Goal: Task Accomplishment & Management: Complete application form

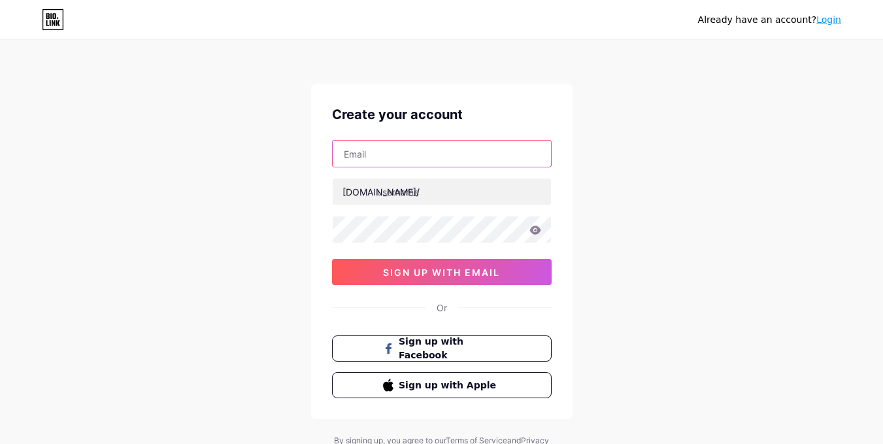
click at [391, 154] on input "text" at bounding box center [442, 154] width 218 height 26
type input "[EMAIL_ADDRESS][DOMAIN_NAME]"
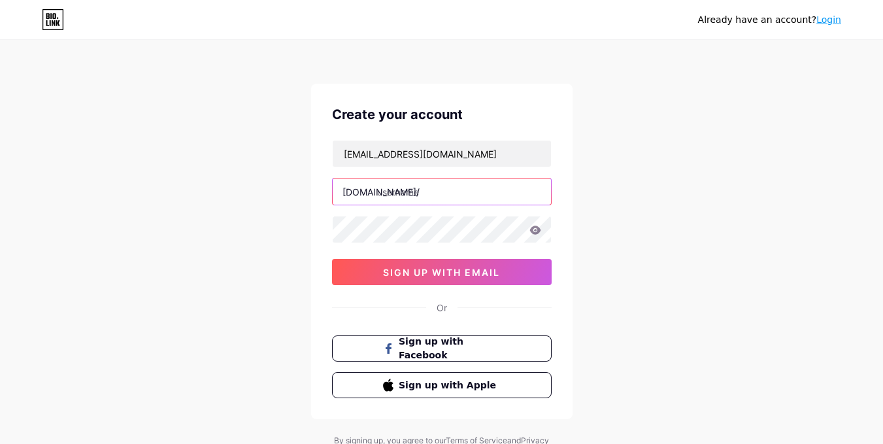
click at [428, 195] on input "text" at bounding box center [442, 191] width 218 height 26
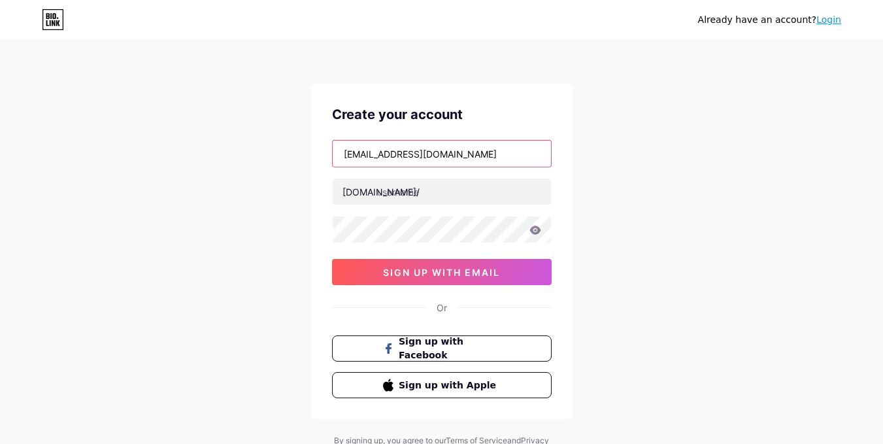
click at [384, 161] on input "[EMAIL_ADDRESS][DOMAIN_NAME]" at bounding box center [442, 154] width 218 height 26
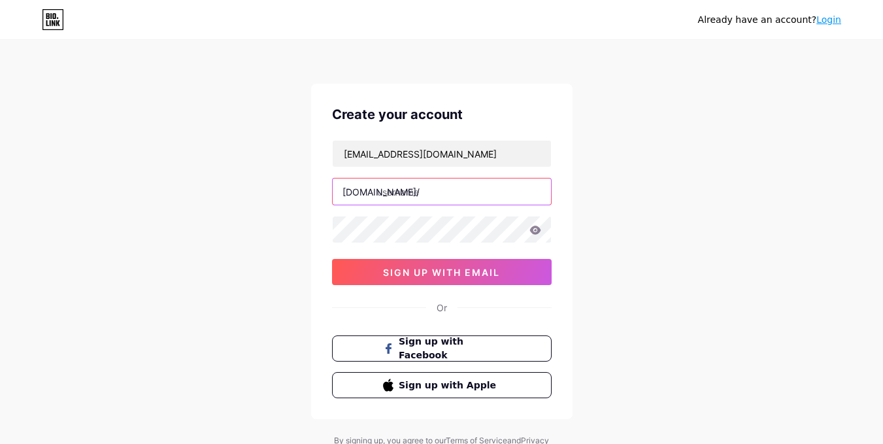
click at [416, 192] on input "text" at bounding box center [442, 191] width 218 height 26
paste input "mangdentravel"
type input "mangdentravel"
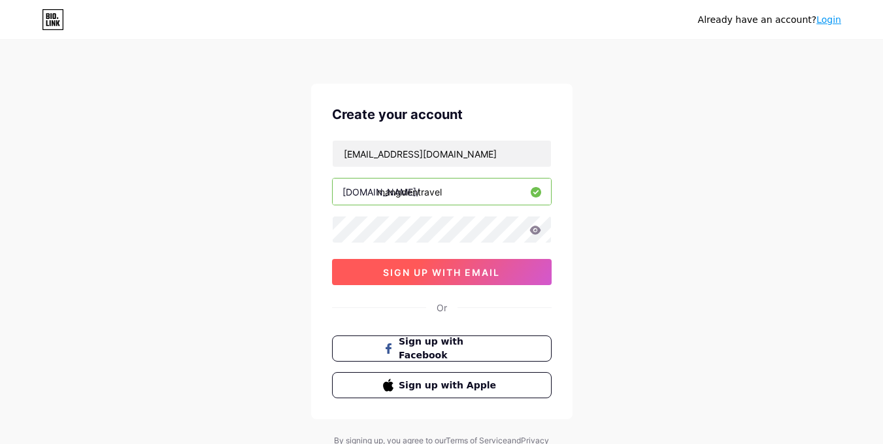
click at [441, 271] on span "sign up with email" at bounding box center [441, 272] width 117 height 11
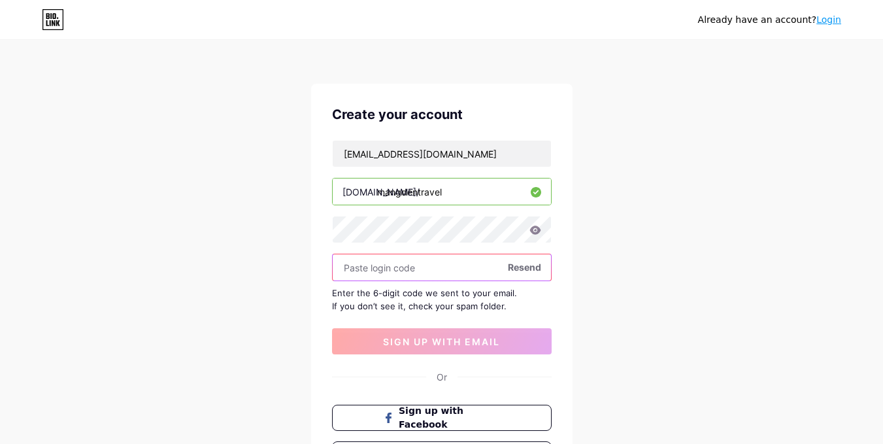
paste input "859556"
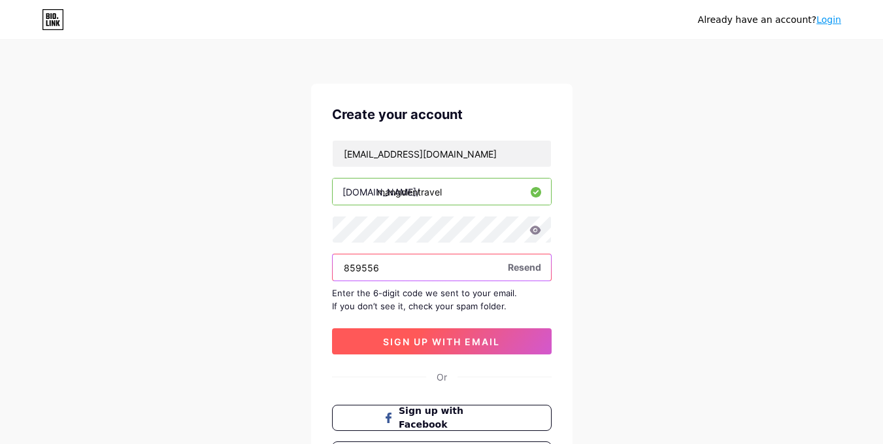
type input "859556"
click at [434, 337] on span "sign up with email" at bounding box center [441, 341] width 117 height 11
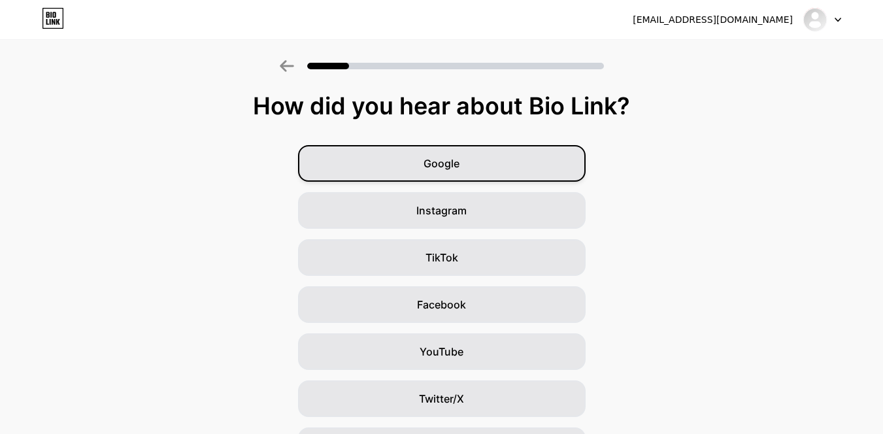
click at [474, 169] on div "Google" at bounding box center [442, 163] width 288 height 37
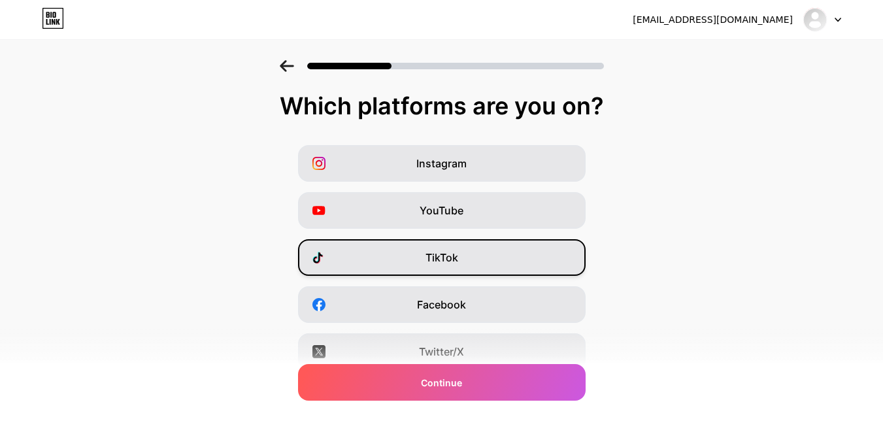
scroll to position [195, 0]
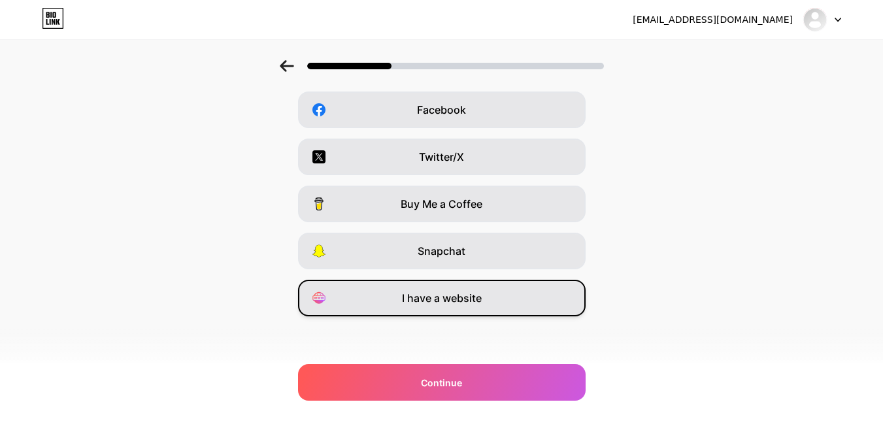
click at [444, 297] on span "I have a website" at bounding box center [442, 298] width 80 height 16
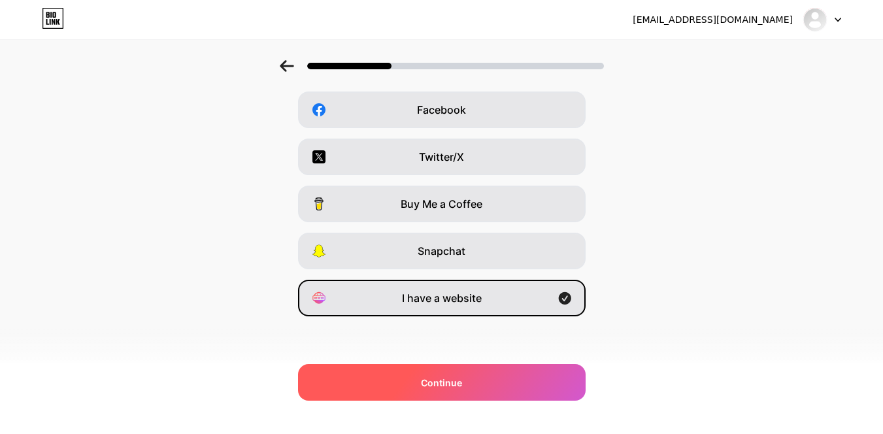
click at [478, 389] on div "Continue" at bounding box center [442, 382] width 288 height 37
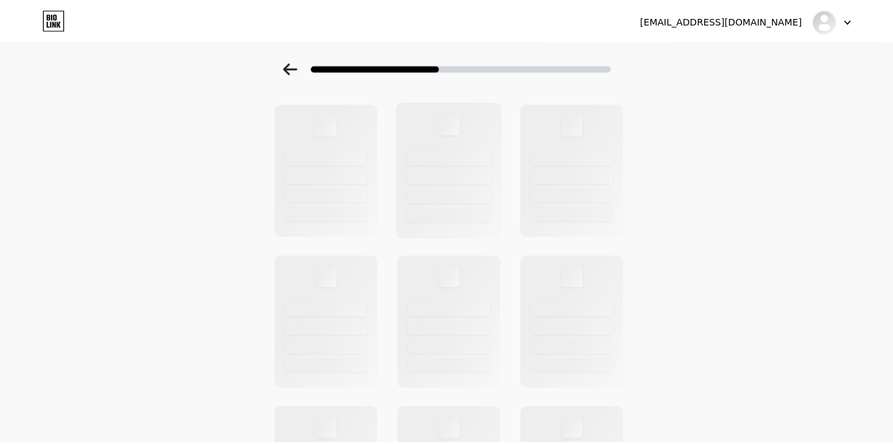
scroll to position [0, 0]
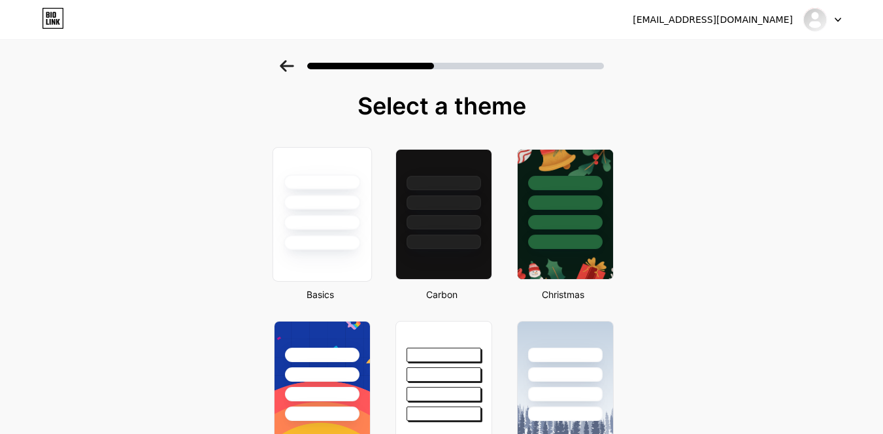
click at [337, 228] on div at bounding box center [322, 222] width 76 height 15
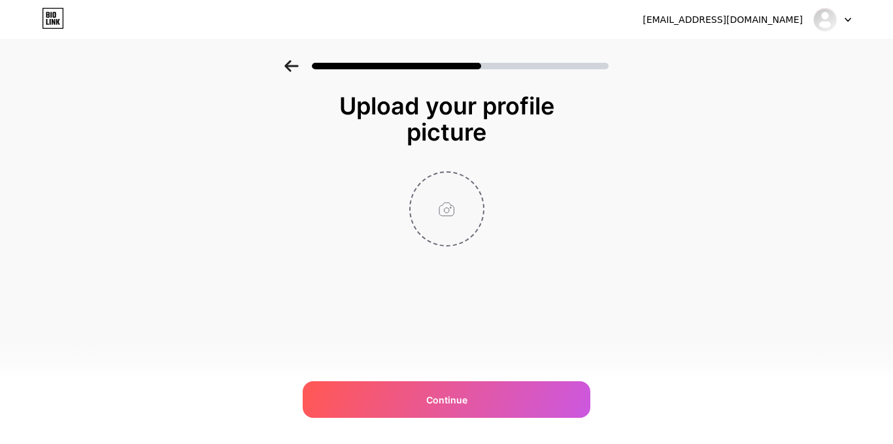
click at [448, 215] on input "file" at bounding box center [447, 209] width 73 height 73
type input "C:\fakepath\logo.jpg"
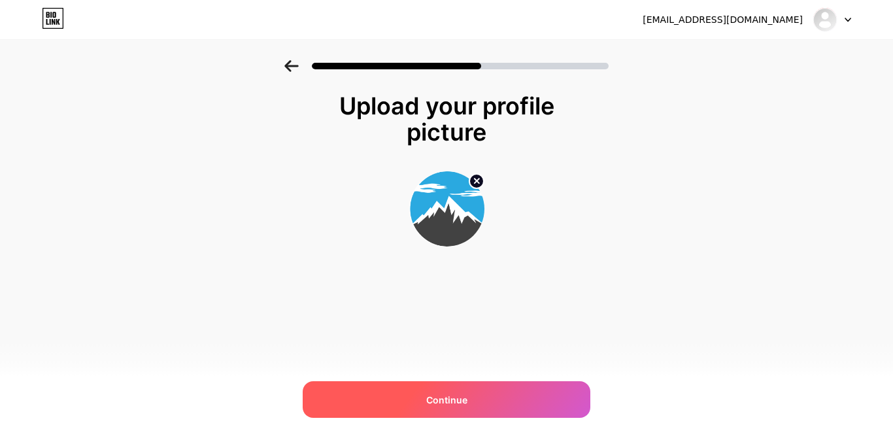
click at [463, 401] on span "Continue" at bounding box center [446, 400] width 41 height 14
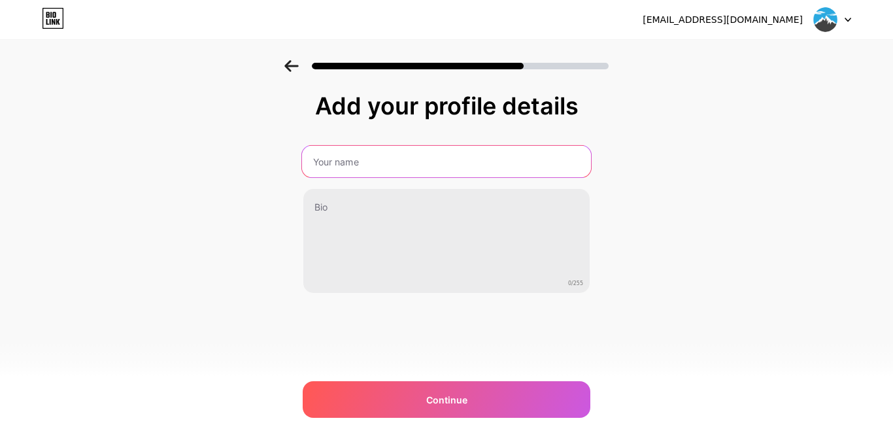
click at [391, 168] on input "text" at bounding box center [446, 161] width 289 height 31
type input "Măng Đen Travel"
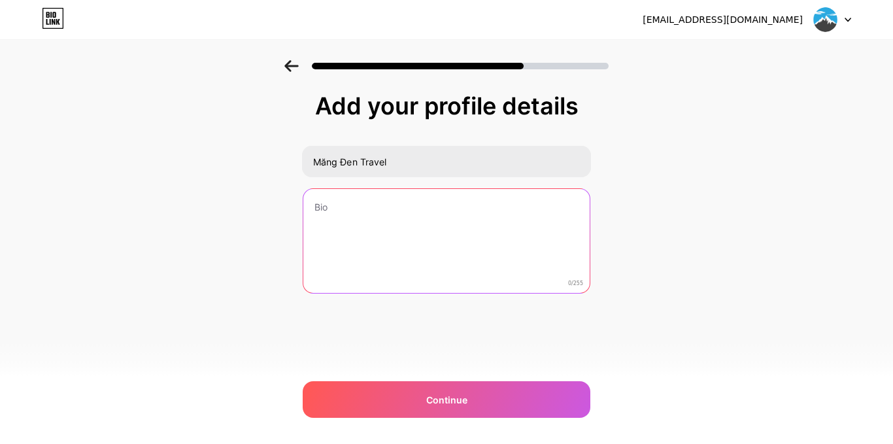
click at [386, 221] on textarea at bounding box center [446, 241] width 286 height 105
paste textarea "MangDenTravel.vn - Khám phá Măng Đen: hướng dẫn du lịch, tour trải nghiệm, ẩm t…"
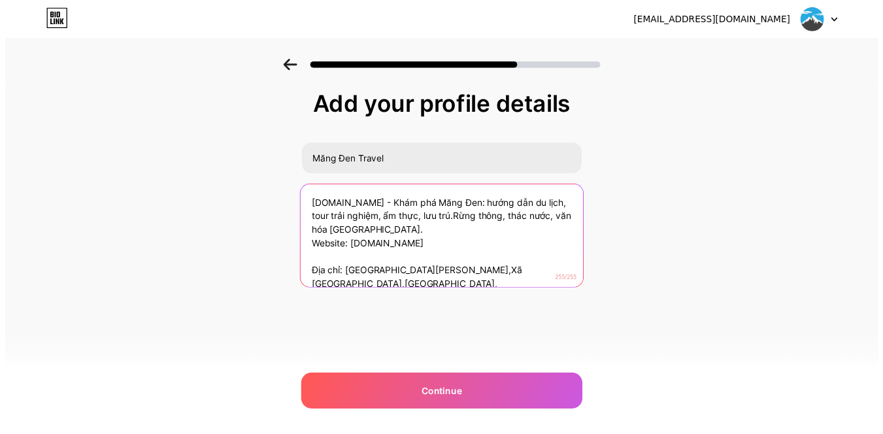
scroll to position [1, 0]
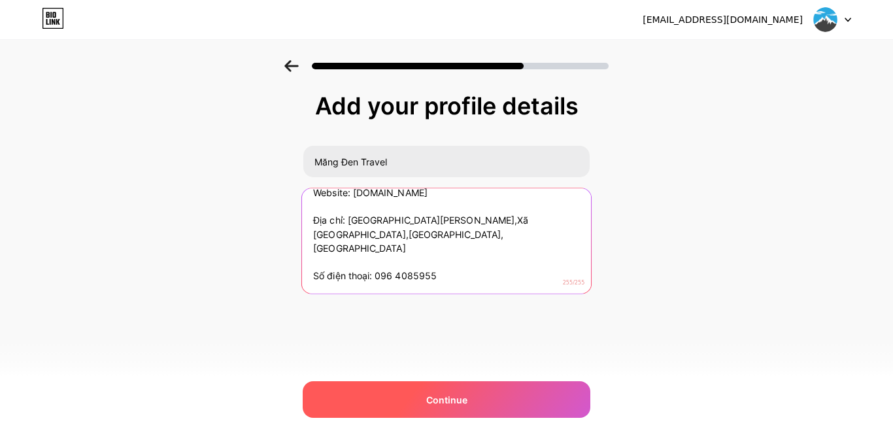
type textarea "MangDenTravel.vn - Khám phá Măng Đen: hướng dẫn du lịch, tour trải nghiệm, ẩm t…"
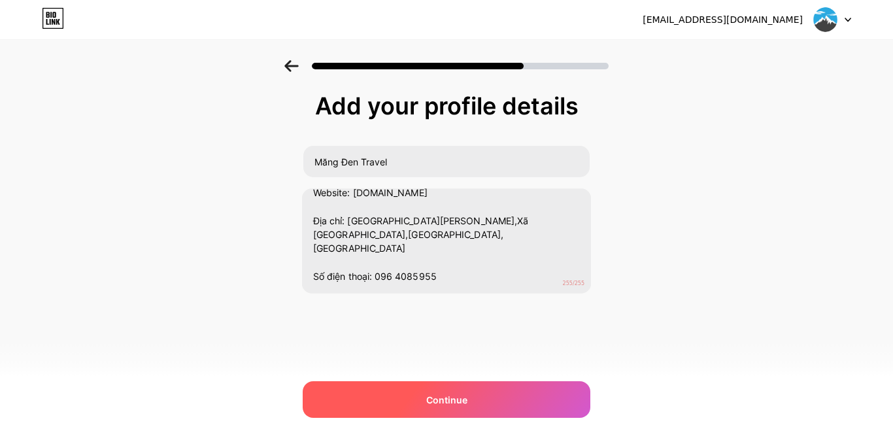
click at [437, 398] on span "Continue" at bounding box center [446, 400] width 41 height 14
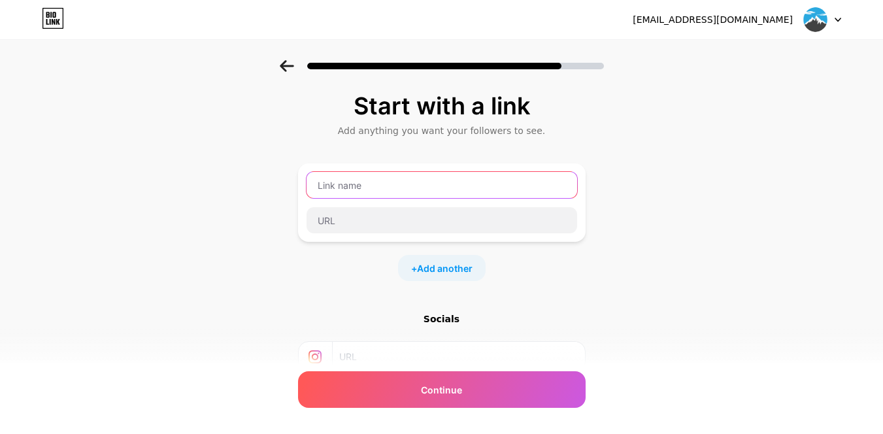
click at [375, 184] on input "text" at bounding box center [442, 185] width 271 height 26
paste input "Măng Đen Travel"
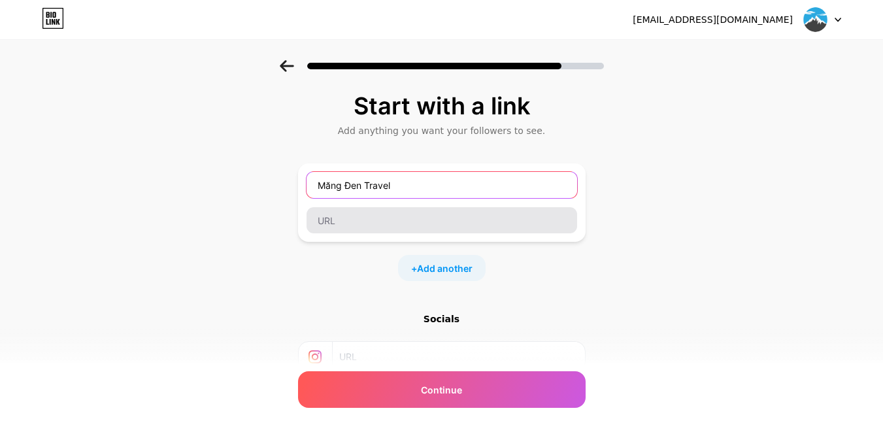
type input "Măng Đen Travel"
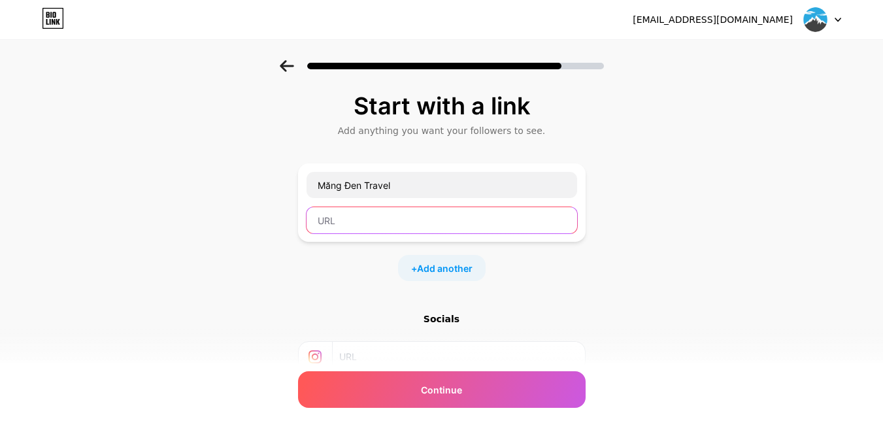
click at [377, 227] on input "text" at bounding box center [442, 220] width 271 height 26
paste input "https://mangdentravel.vn/"
type input "https://mangdentravel.vn/"
click at [450, 266] on span "Add another" at bounding box center [445, 268] width 56 height 14
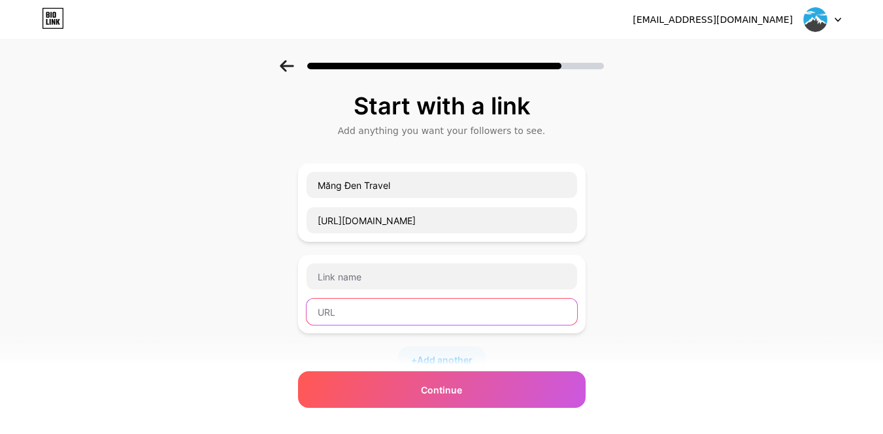
click at [360, 308] on input "text" at bounding box center [442, 312] width 271 height 26
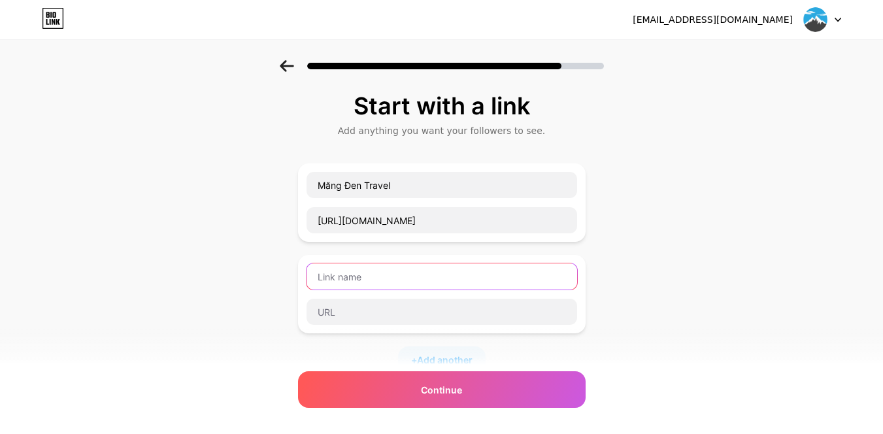
click at [365, 273] on input "text" at bounding box center [442, 276] width 271 height 26
paste input "Du lịch Măng Đen tự túc"
type input "Du lịch Măng Đen tự túc"
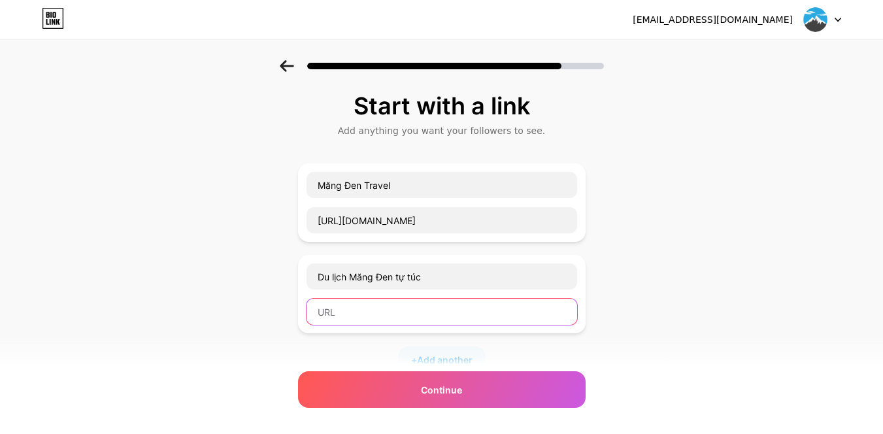
click at [383, 320] on input "text" at bounding box center [442, 312] width 271 height 26
paste input "https://mangdentravel.vn/du-lich-mang-den-tu-tuc/"
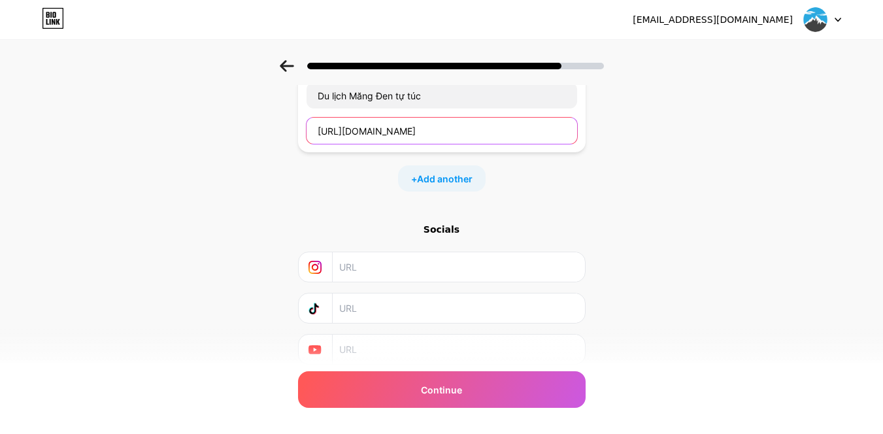
scroll to position [196, 0]
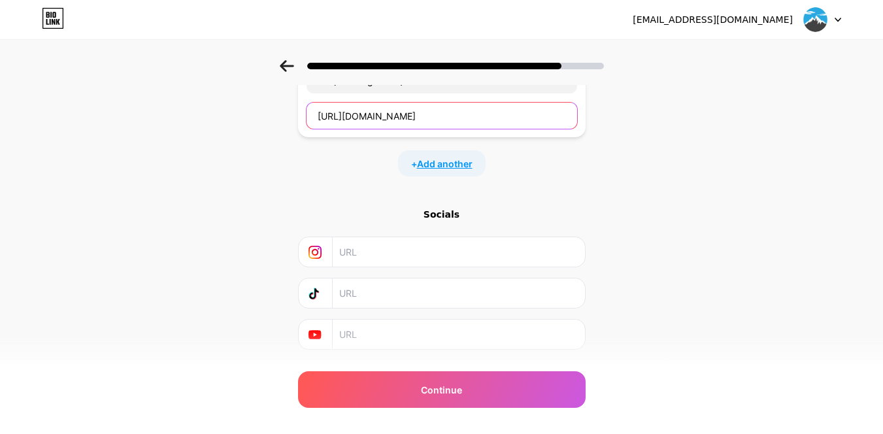
type input "https://mangdentravel.vn/du-lich-mang-den-tu-tuc/"
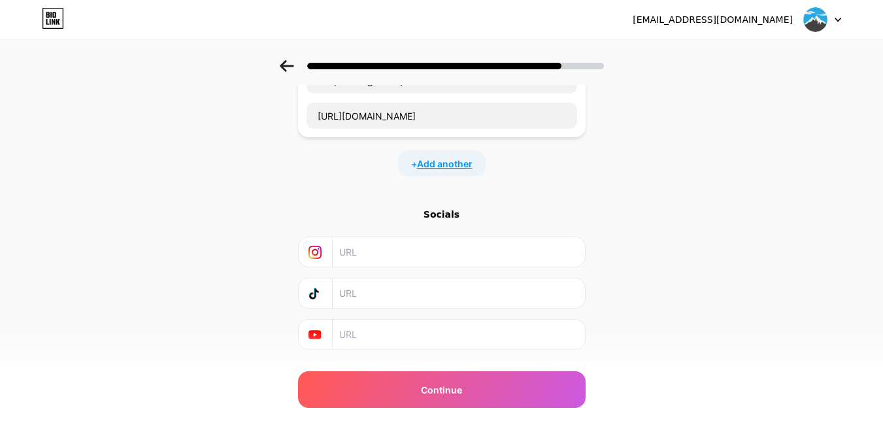
click at [454, 168] on span "Add another" at bounding box center [445, 164] width 56 height 14
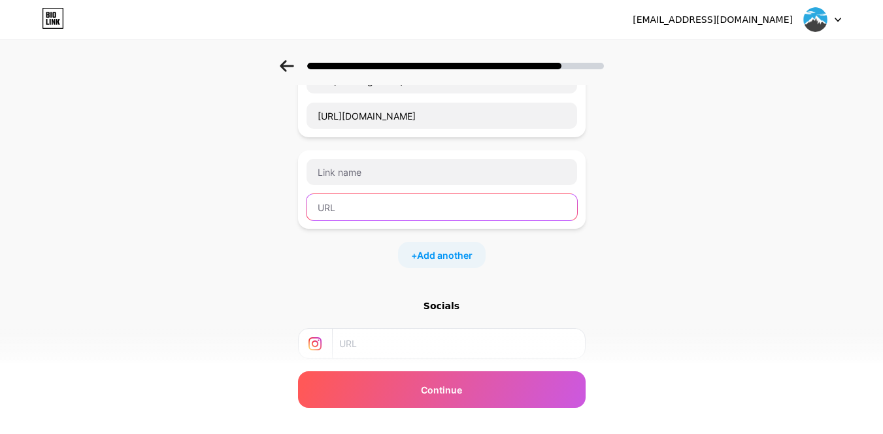
click at [360, 211] on input "text" at bounding box center [442, 207] width 271 height 26
paste input "Nhà hàng Măng Đen"
type input "Nhà hàng Măng Đen"
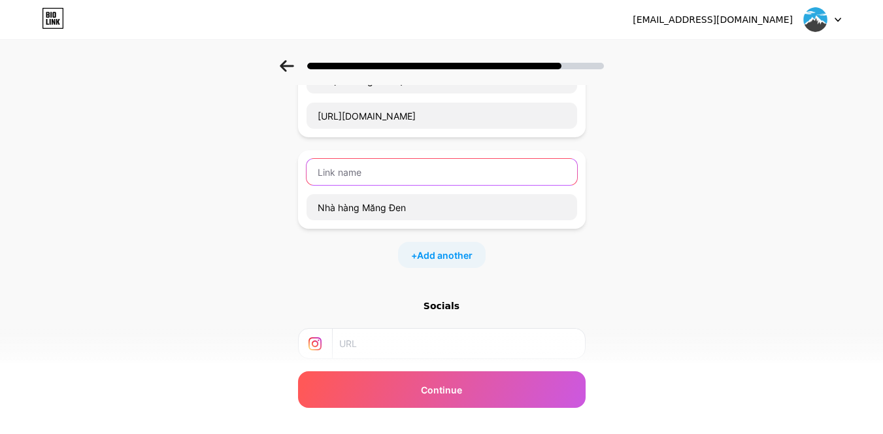
click at [375, 174] on input "text" at bounding box center [442, 172] width 271 height 26
paste input "Nhà hàng Măng Đen"
type input "Nhà hàng Măng Đen"
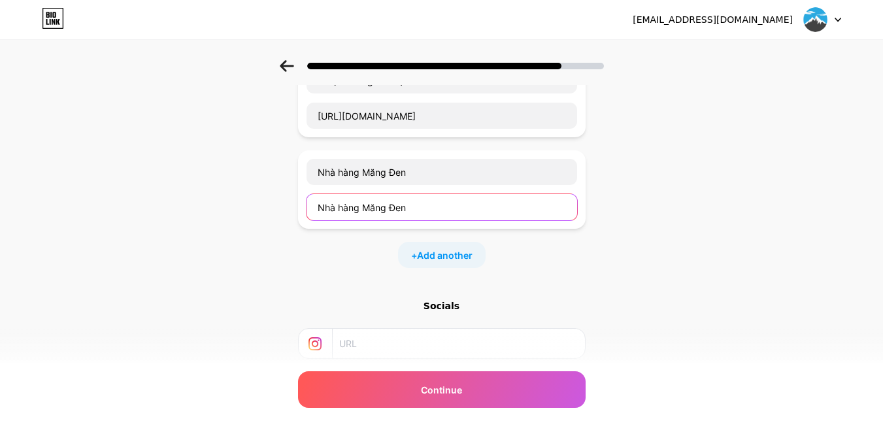
click at [450, 211] on input "Nhà hàng Măng Đen" at bounding box center [442, 207] width 271 height 26
paste input "https://mangdentravel.vn/nha-hang-ngon-mang-den/"
type input "https://mangdentravel.vn/nha-hang-ngon-mang-den/"
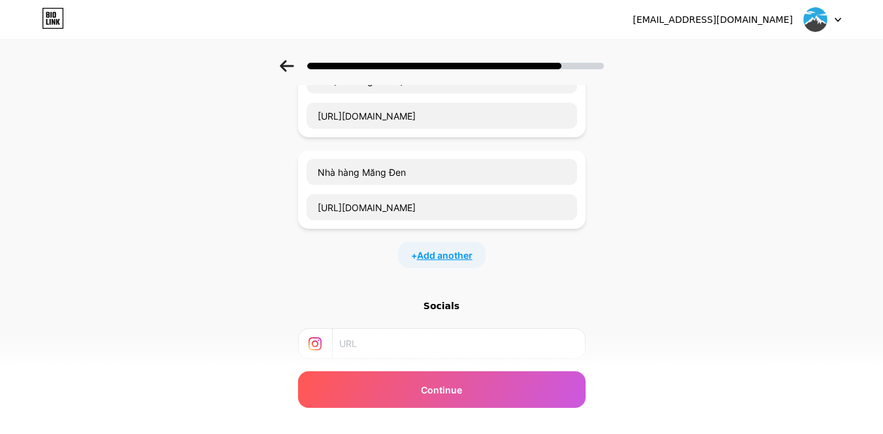
click at [444, 256] on span "Add another" at bounding box center [445, 255] width 56 height 14
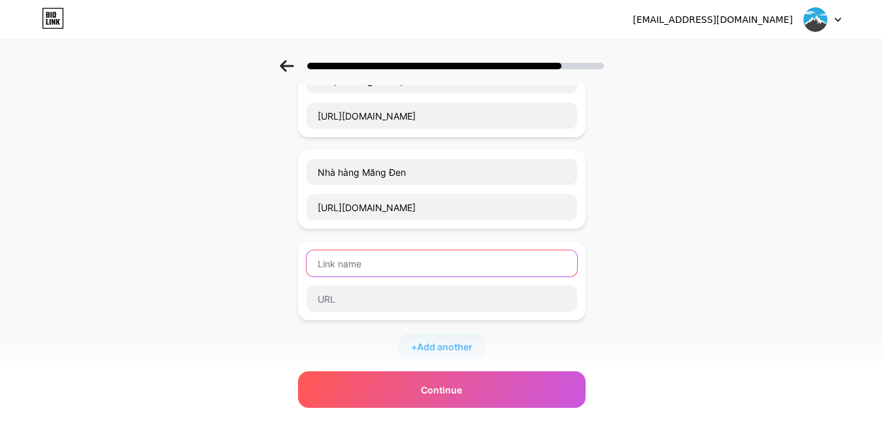
click at [398, 265] on input "text" at bounding box center [442, 263] width 271 height 26
paste input "Quán ăn Măng Đen"
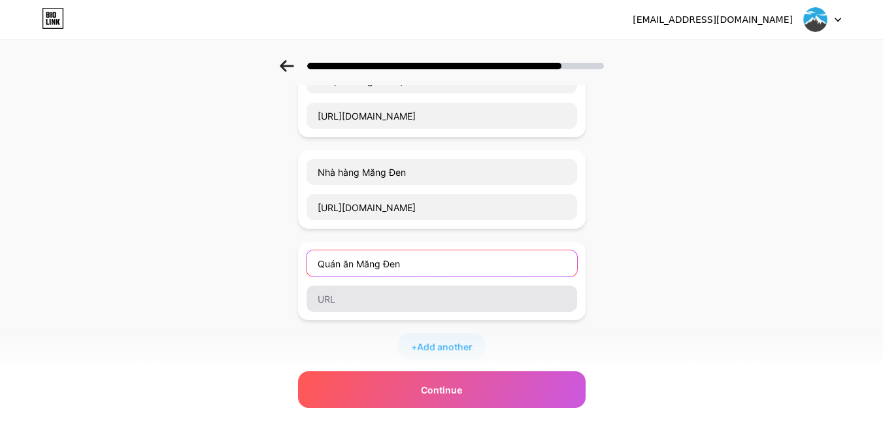
type input "Quán ăn Măng Đen"
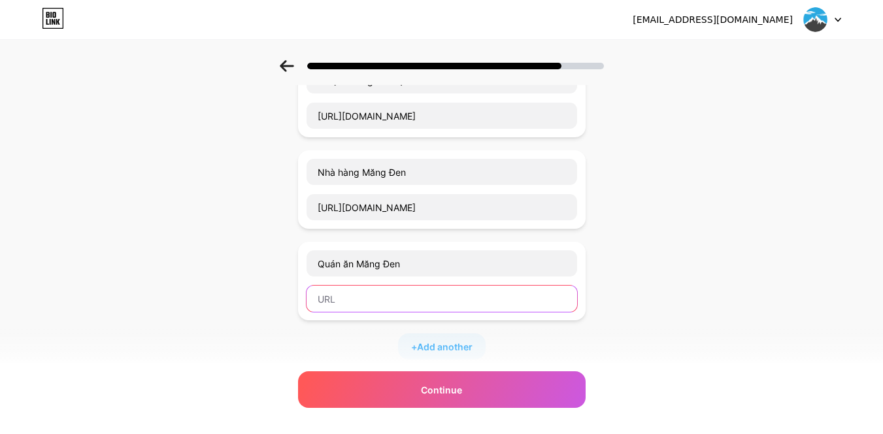
click at [382, 291] on input "text" at bounding box center [442, 299] width 271 height 26
paste input "https://mangdentravel.vn/quan-an-ngon-mang-den/"
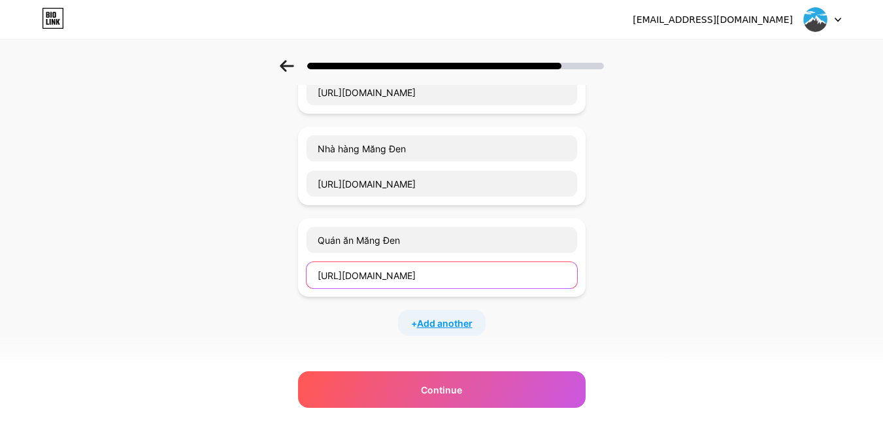
scroll to position [261, 0]
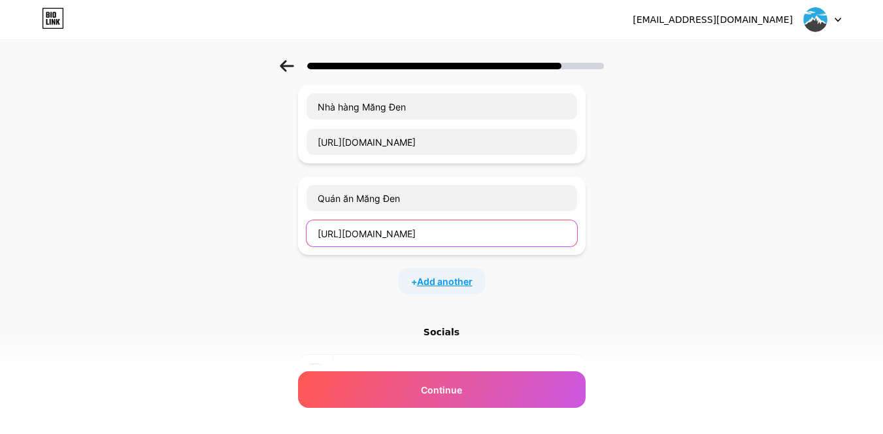
type input "https://mangdentravel.vn/quan-an-ngon-mang-den/"
click at [447, 284] on span "Add another" at bounding box center [445, 282] width 56 height 14
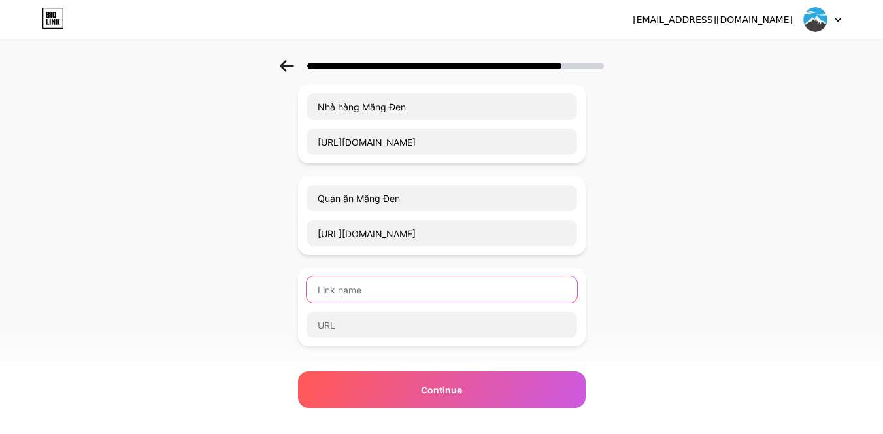
click at [391, 282] on input "text" at bounding box center [442, 290] width 271 height 26
paste input "Ăn gì ở Măng Đen"
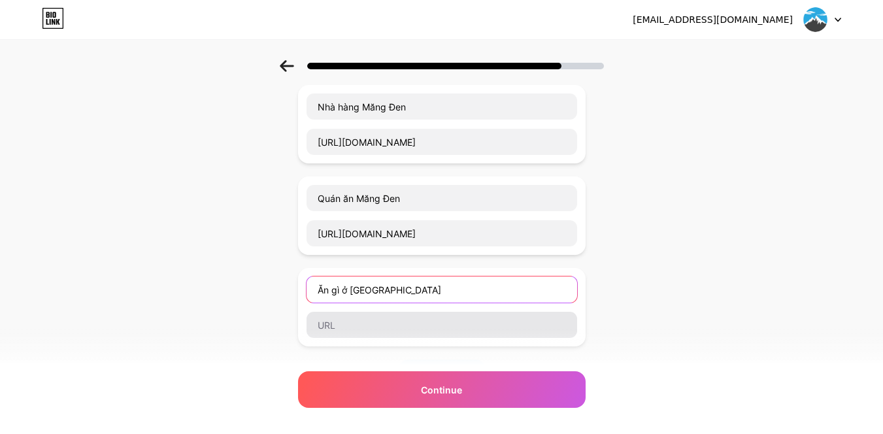
type input "Ăn gì ở Măng Đen"
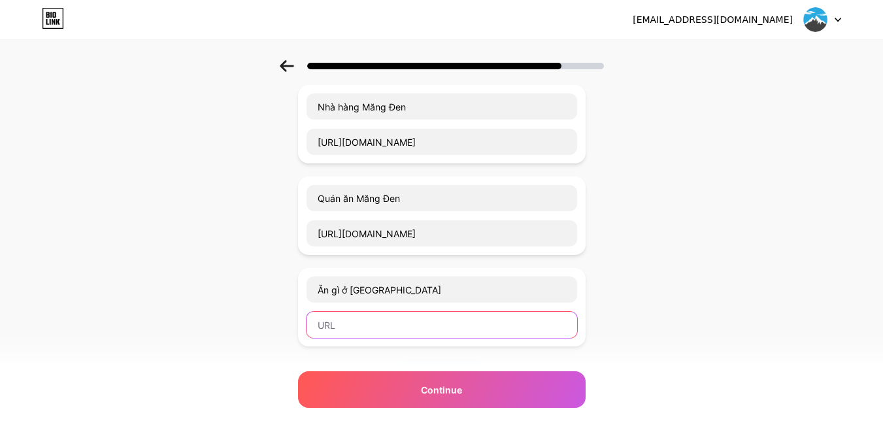
click at [380, 324] on input "text" at bounding box center [442, 325] width 271 height 26
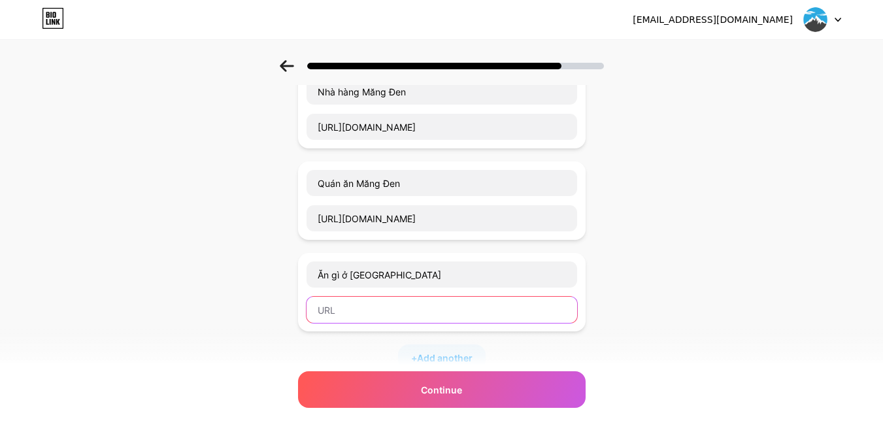
scroll to position [327, 0]
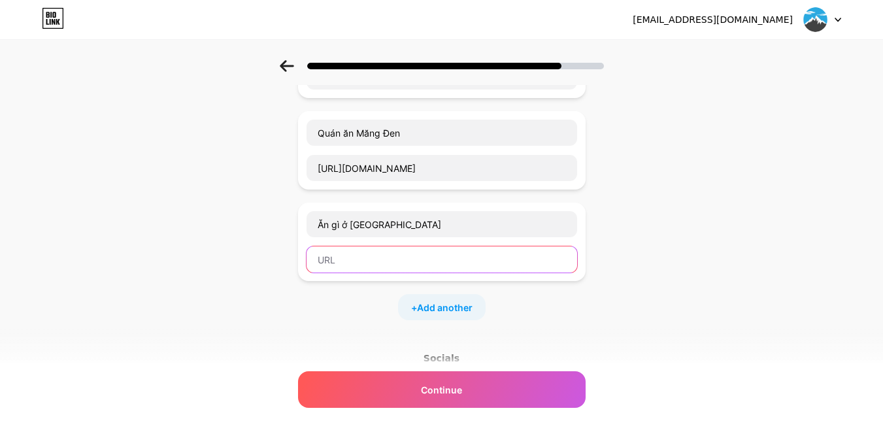
paste input "https://mangdentravel.vn/an-gi-o-mang-den-goi-cac-y-mon-an-dia-phuong-hap-dan/"
type input "https://mangdentravel.vn/an-gi-o-mang-den-goi-cac-y-mon-an-dia-phuong-hap-dan/"
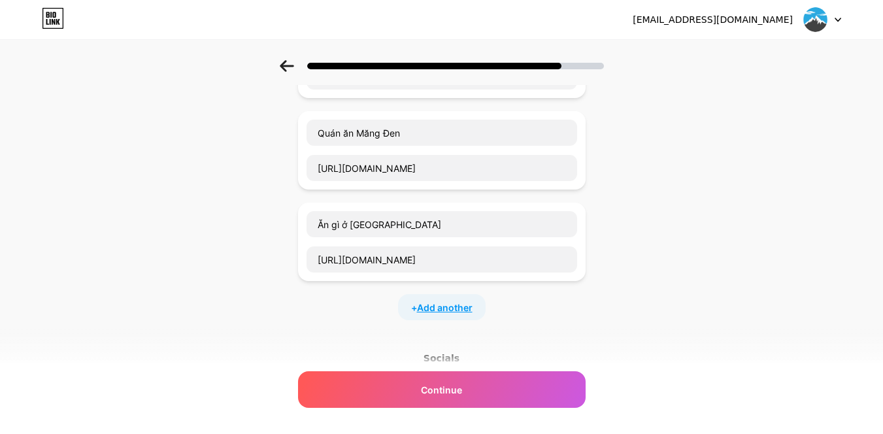
click at [455, 301] on span "Add another" at bounding box center [445, 308] width 56 height 14
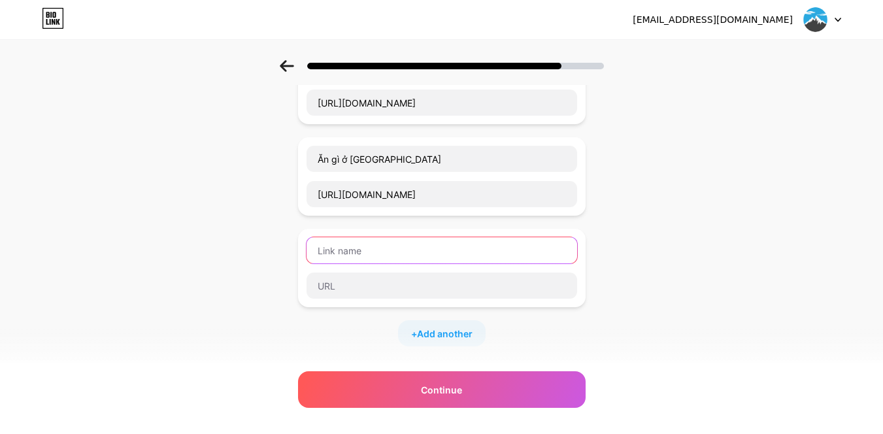
click at [391, 258] on input "text" at bounding box center [442, 250] width 271 height 26
paste input "Ăn sáng Măng Đen"
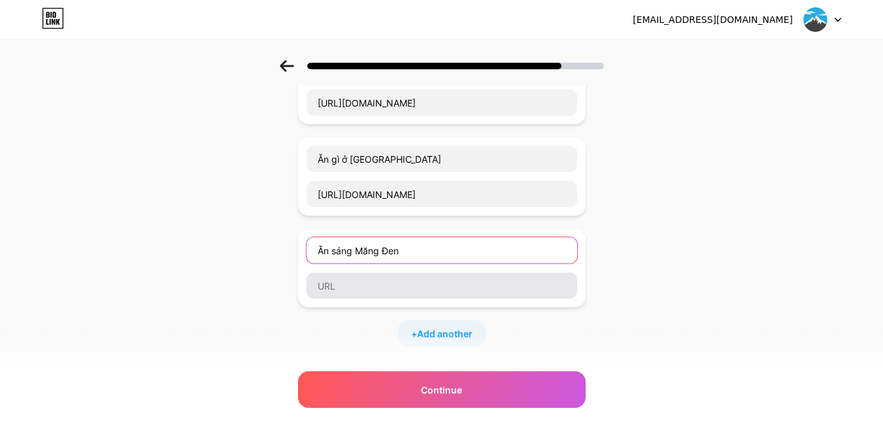
type input "Ăn sáng Măng Đen"
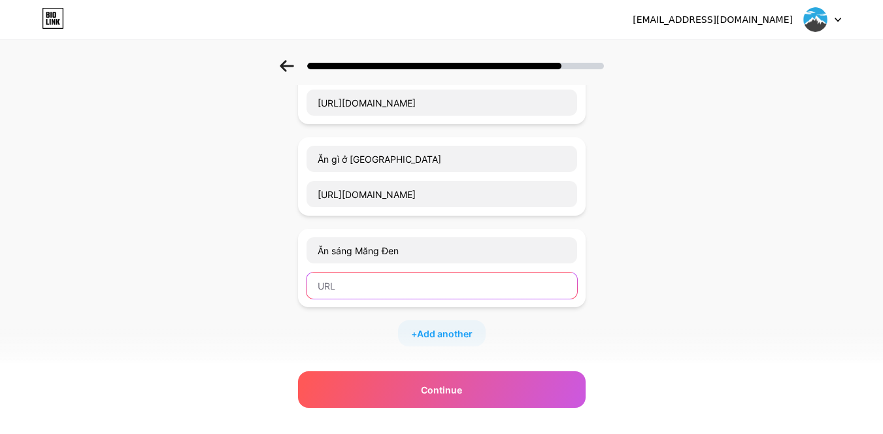
click at [402, 278] on input "text" at bounding box center [442, 286] width 271 height 26
paste input "https://mangdentravel.vn/an-sang-mang-den/"
type input "https://mangdentravel.vn/an-sang-mang-den/"
click at [434, 333] on span "Add another" at bounding box center [445, 334] width 56 height 14
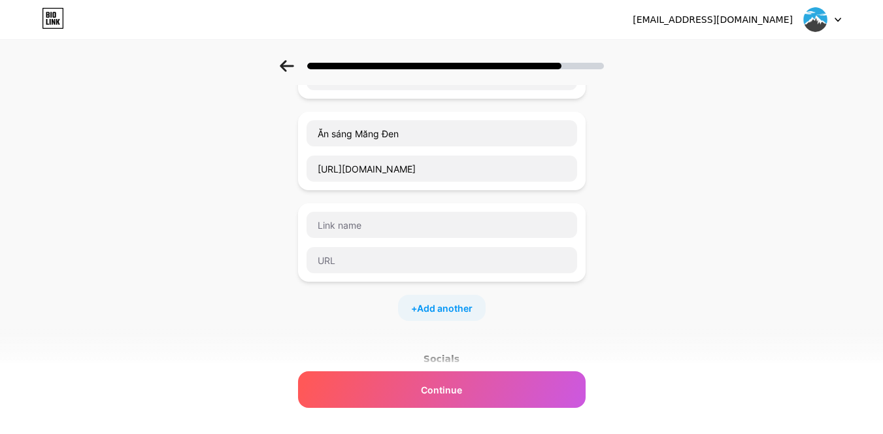
scroll to position [523, 0]
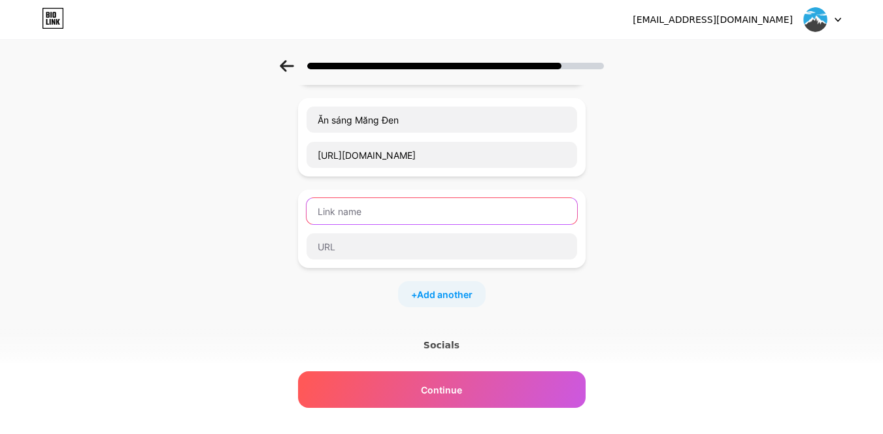
click at [397, 220] on input "text" at bounding box center [442, 211] width 271 height 26
paste input "Ăn trưa Măng Đen"
type input "Ăn trưa Măng Đen"
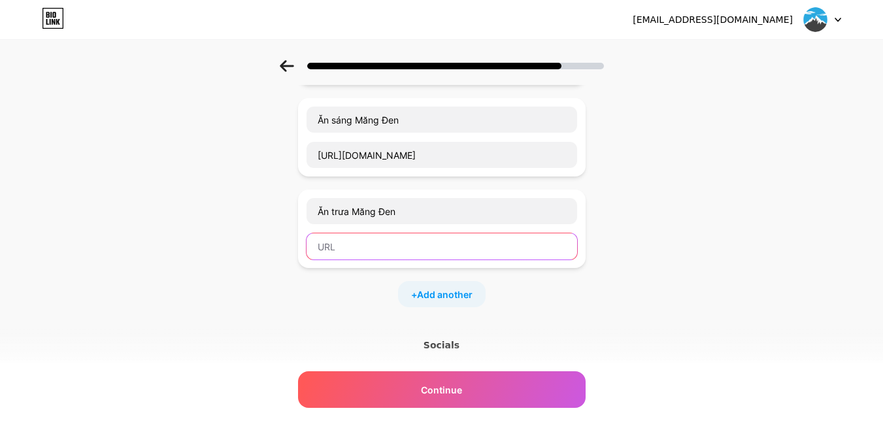
click at [411, 248] on input "text" at bounding box center [442, 246] width 271 height 26
paste input "https://mangdentravel.vn/an-trua-mang-den/"
type input "https://mangdentravel.vn/an-trua-mang-den/"
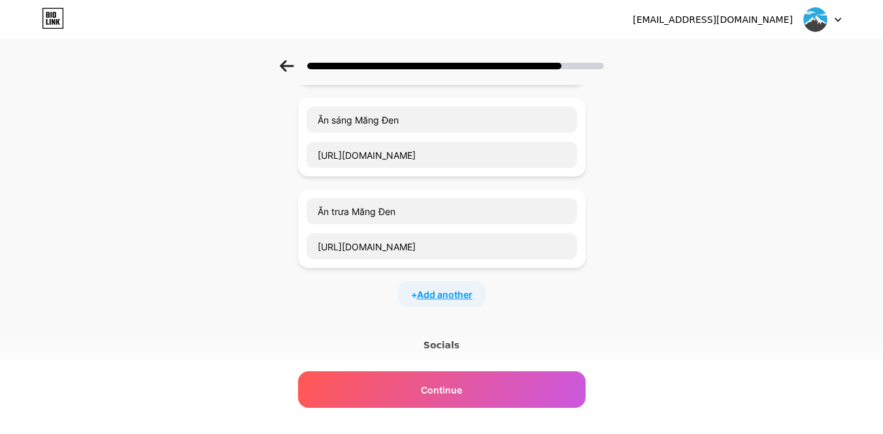
click at [440, 296] on span "Add another" at bounding box center [445, 295] width 56 height 14
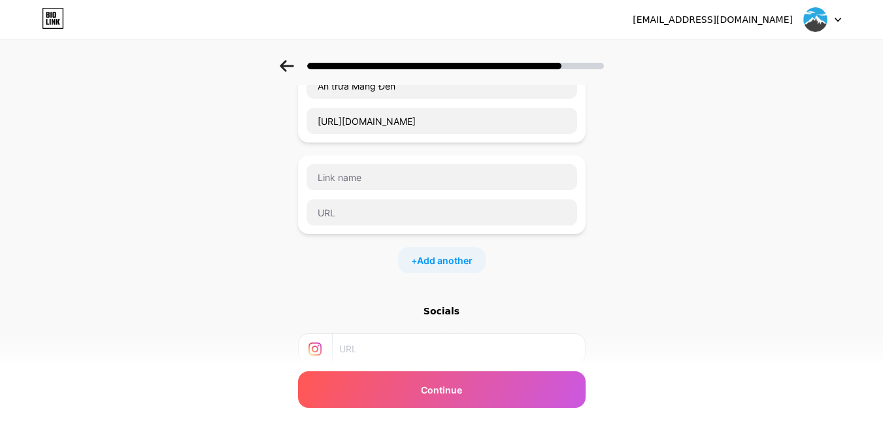
scroll to position [654, 0]
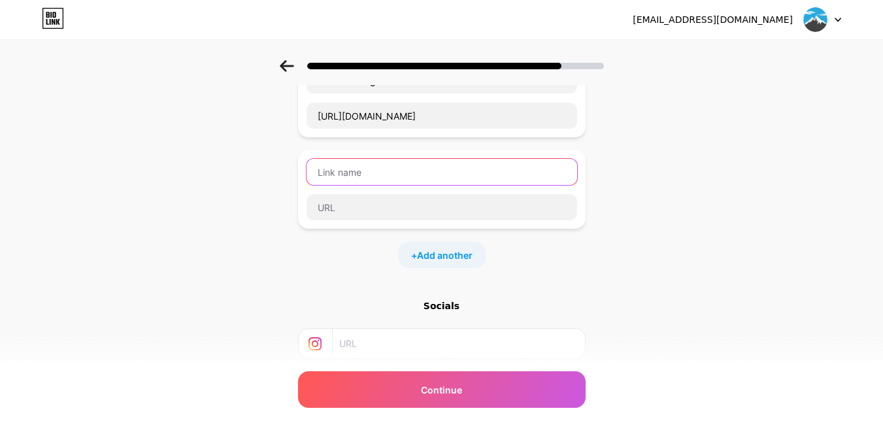
click at [378, 181] on input "text" at bounding box center [442, 172] width 271 height 26
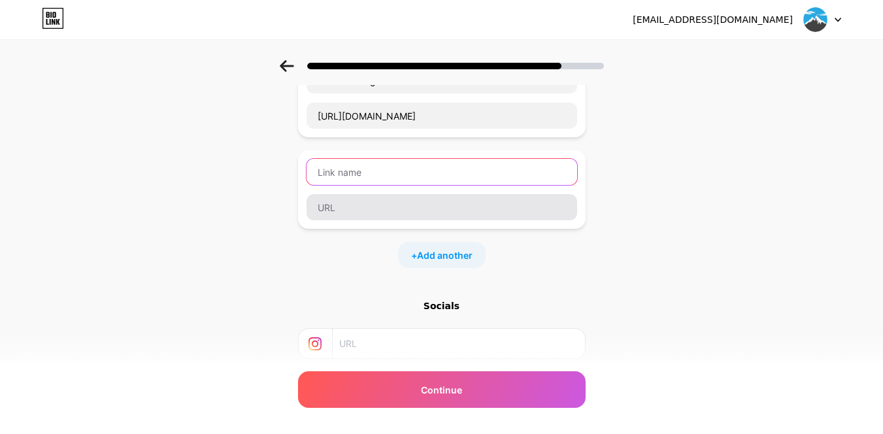
paste input "Ăn tối Măng Đen"
type input "Ăn tối Măng Đen"
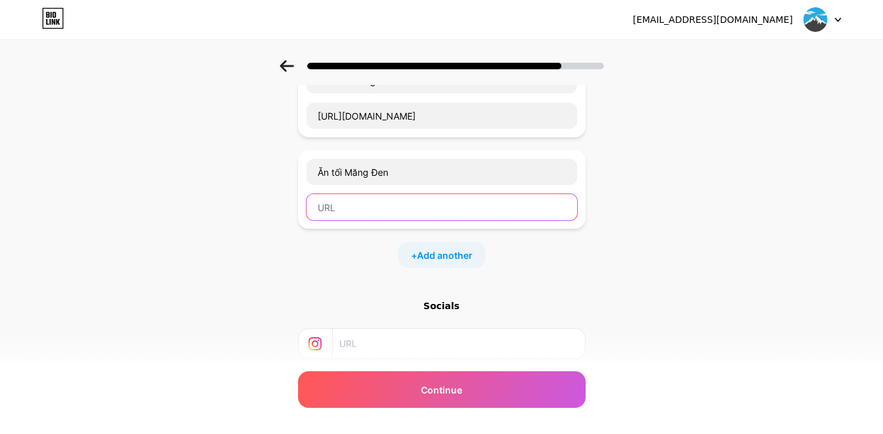
click at [390, 207] on input "text" at bounding box center [442, 207] width 271 height 26
paste input "https://mangdentravel.vn/an-toi-mang-den/"
type input "https://mangdentravel.vn/an-toi-mang-den/"
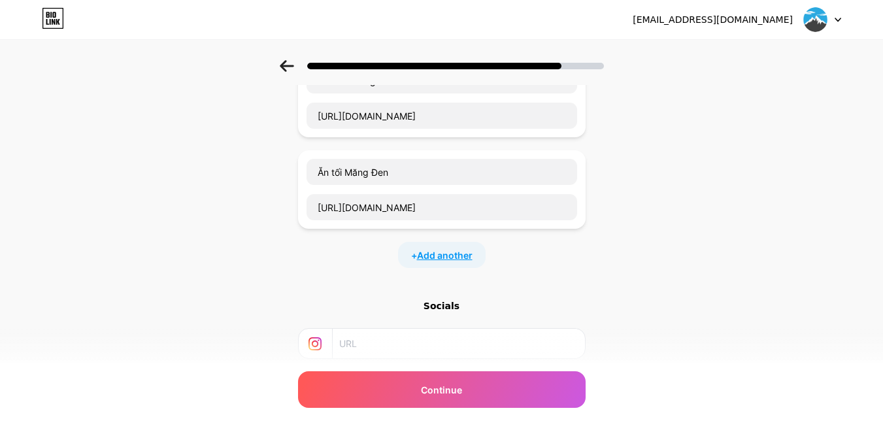
click at [446, 257] on span "Add another" at bounding box center [445, 255] width 56 height 14
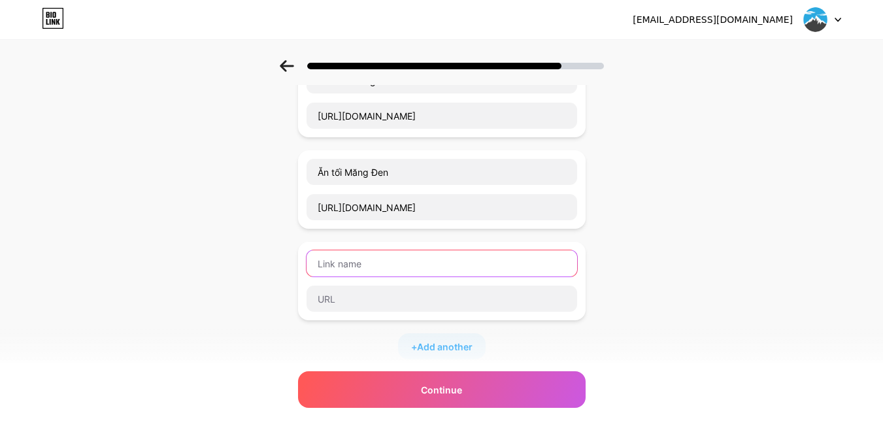
click at [375, 266] on input "text" at bounding box center [442, 263] width 271 height 26
paste input "Măng Đen có gì chơi"
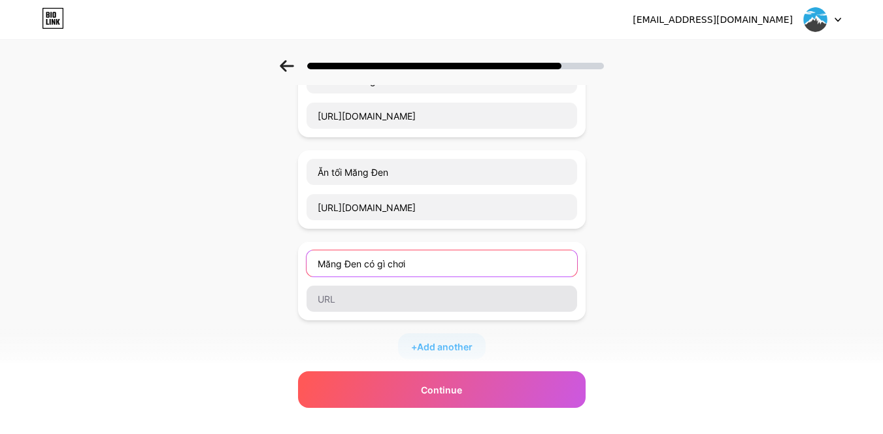
type input "Măng Đen có gì chơi"
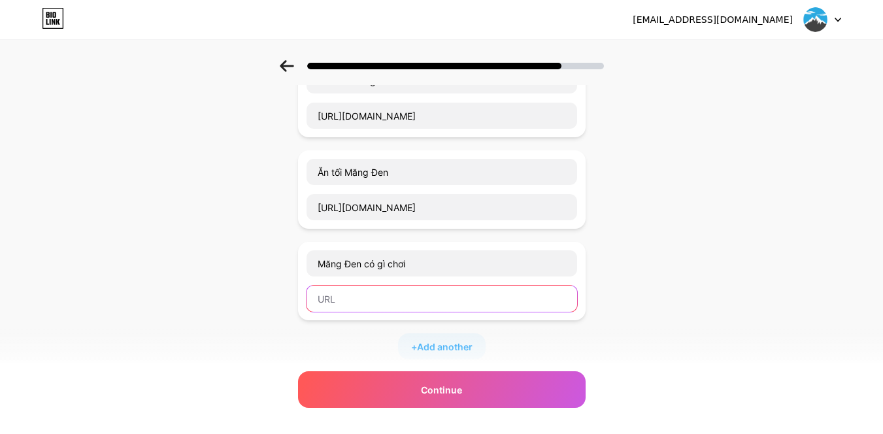
click at [381, 297] on input "text" at bounding box center [442, 299] width 271 height 26
paste input "https://mangdentravel.vn/mang-den-co-gi-choi/"
type input "https://mangdentravel.vn/mang-den-co-gi-choi/"
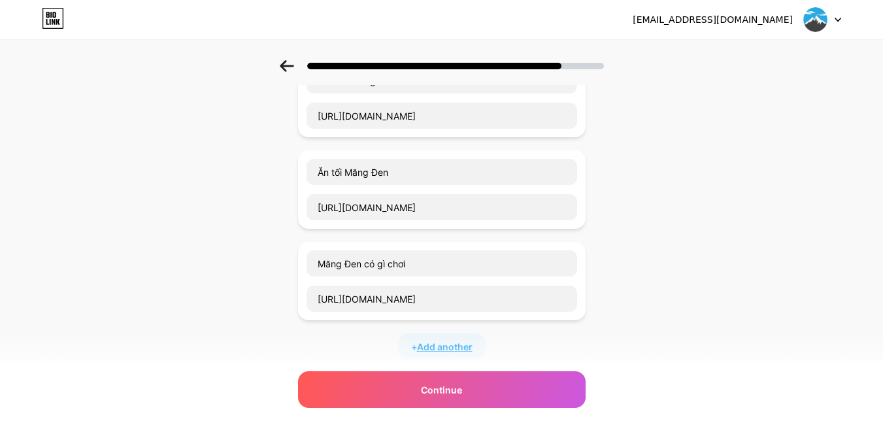
click at [438, 345] on span "Add another" at bounding box center [445, 347] width 56 height 14
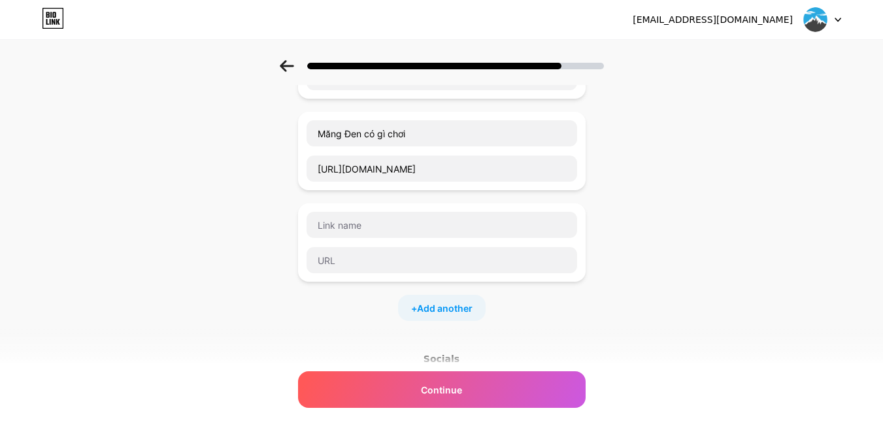
scroll to position [784, 0]
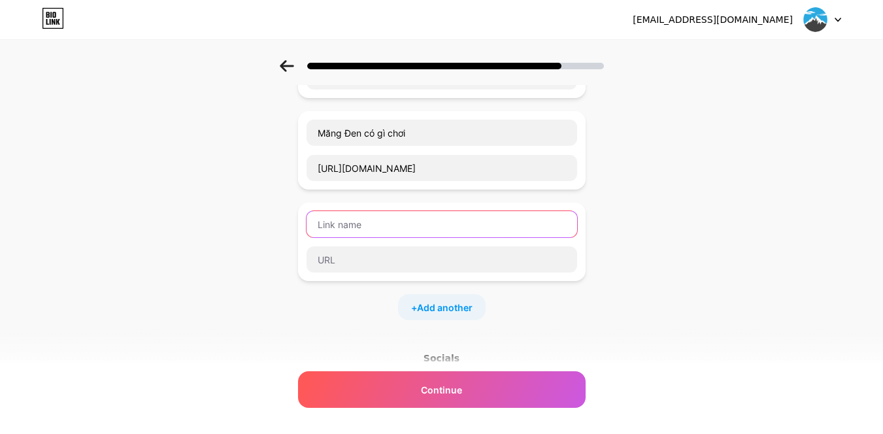
click at [387, 212] on input "text" at bounding box center [442, 224] width 271 height 26
paste input "đặc sản Măng Đen"
type input "đặc sản Măng Đen"
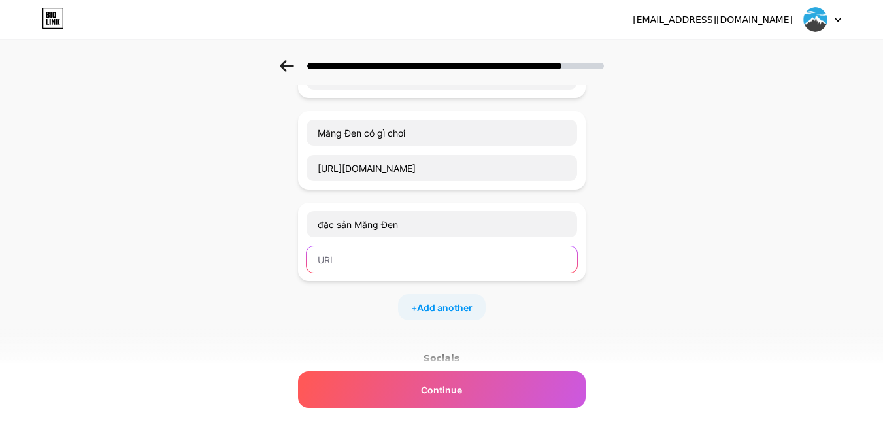
click at [386, 257] on input "text" at bounding box center [442, 259] width 271 height 26
paste input "https://mangdentravel.vn/dac-san-mang-den/"
type input "https://mangdentravel.vn/dac-san-mang-den/"
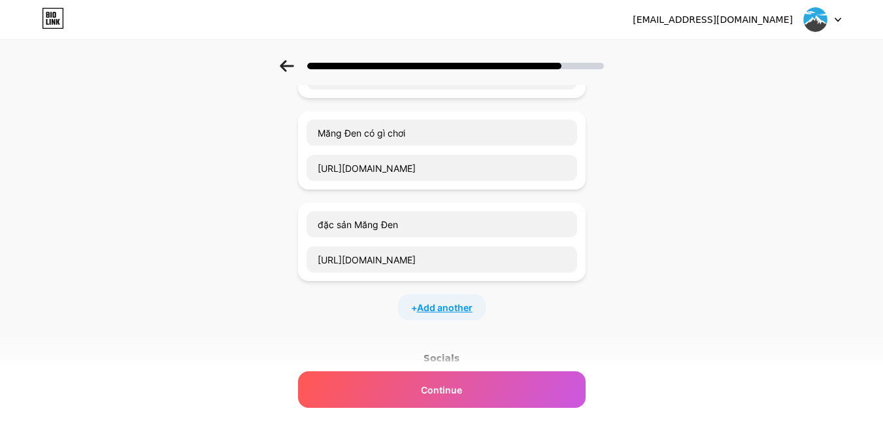
click at [446, 305] on span "Add another" at bounding box center [445, 308] width 56 height 14
click at [409, 311] on input "text" at bounding box center [442, 316] width 271 height 26
paste input "các điểm du lịch măng đen"
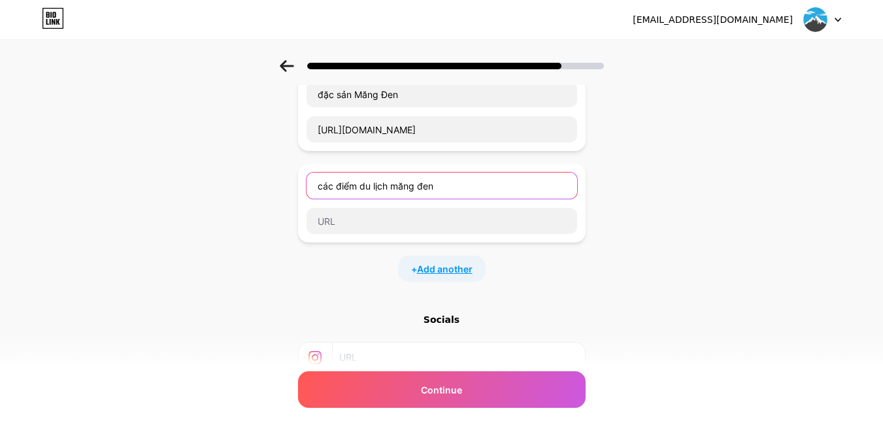
scroll to position [915, 0]
type input "các điểm du lịch măng đen"
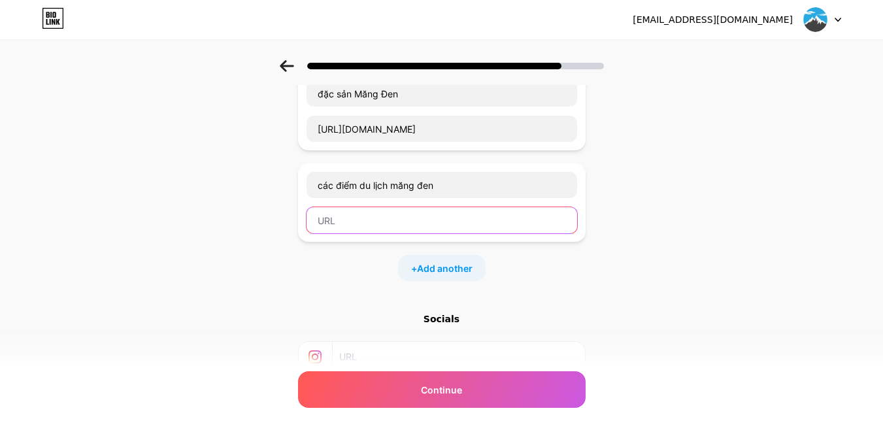
click at [446, 226] on input "text" at bounding box center [442, 220] width 271 height 26
paste input "https://mangdentravel.vn/cac-diem-du-lich-mang-den/"
type input "https://mangdentravel.vn/cac-diem-du-lich-mang-den/"
click at [443, 267] on span "Add another" at bounding box center [445, 268] width 56 height 14
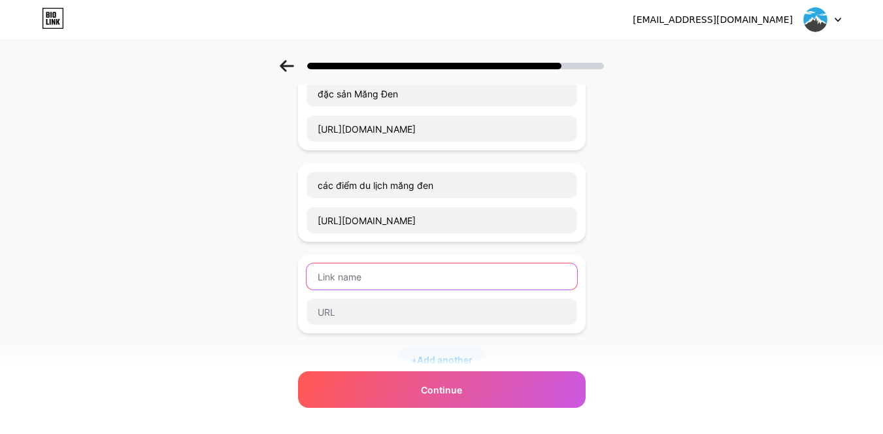
click at [416, 269] on input "text" at bounding box center [442, 276] width 271 height 26
paste input "cafe Măng Đen"
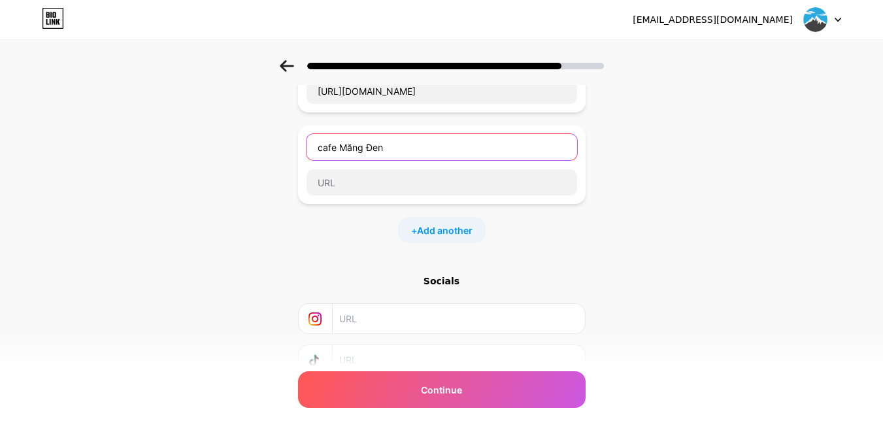
scroll to position [1046, 0]
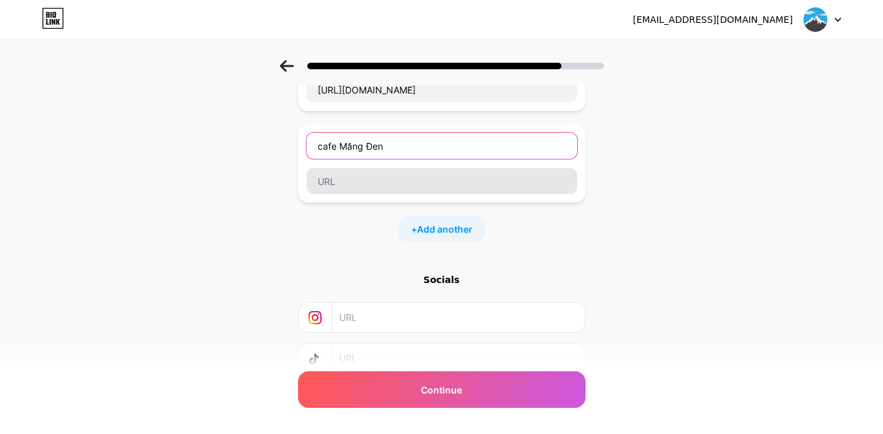
type input "cafe Măng Đen"
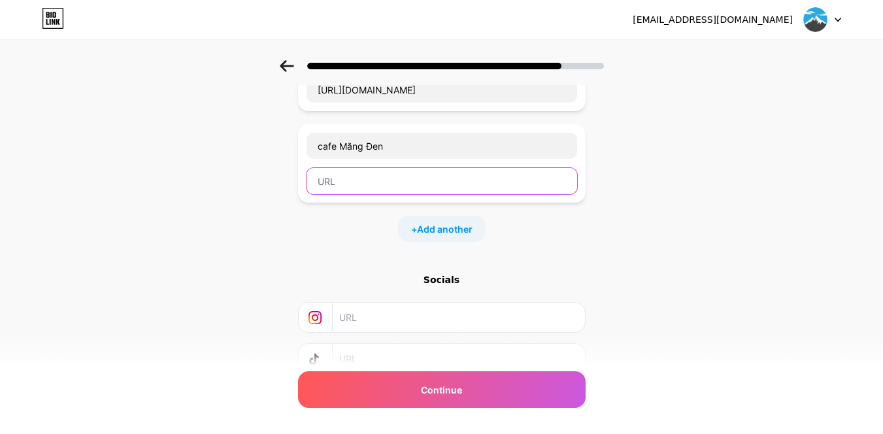
click at [395, 186] on input "text" at bounding box center [442, 181] width 271 height 26
paste input "https://mangdentravel.vn/quan-cafe-mang-den/"
type input "https://mangdentravel.vn/quan-cafe-mang-den/"
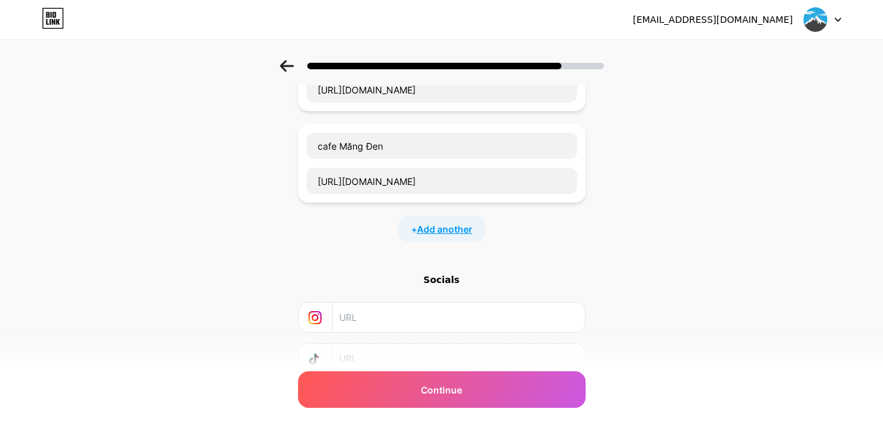
click at [435, 224] on span "Add another" at bounding box center [445, 229] width 56 height 14
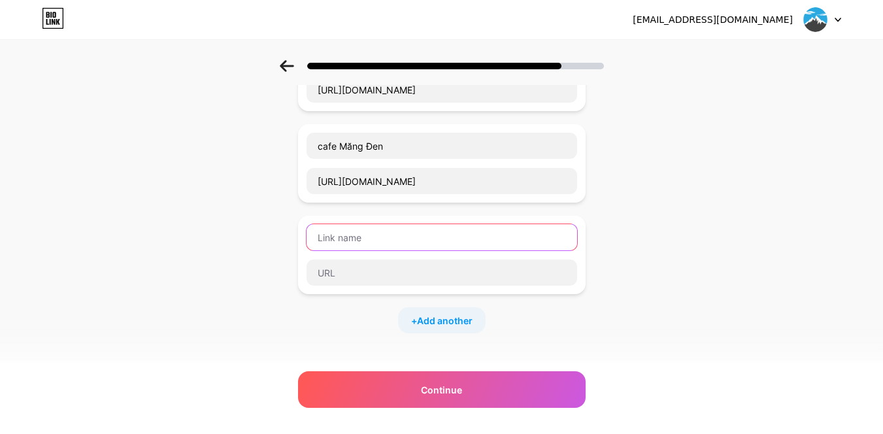
click at [389, 243] on input "text" at bounding box center [442, 237] width 271 height 26
paste input "cafe Măng Đen săn mây"
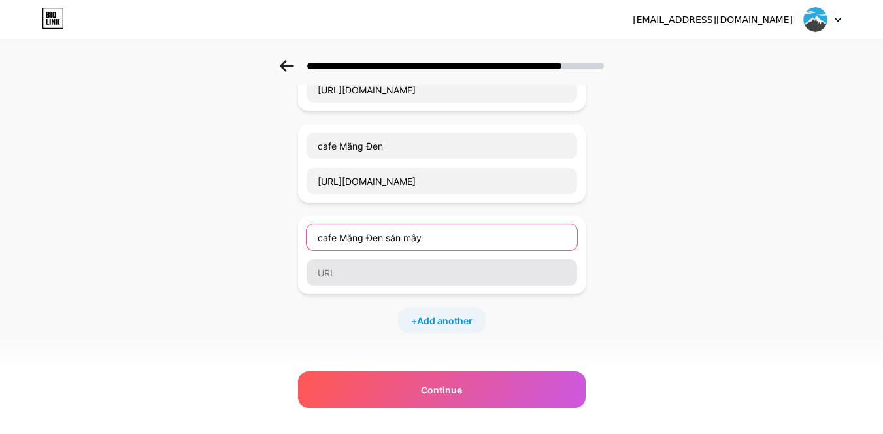
type input "cafe Măng Đen săn mây"
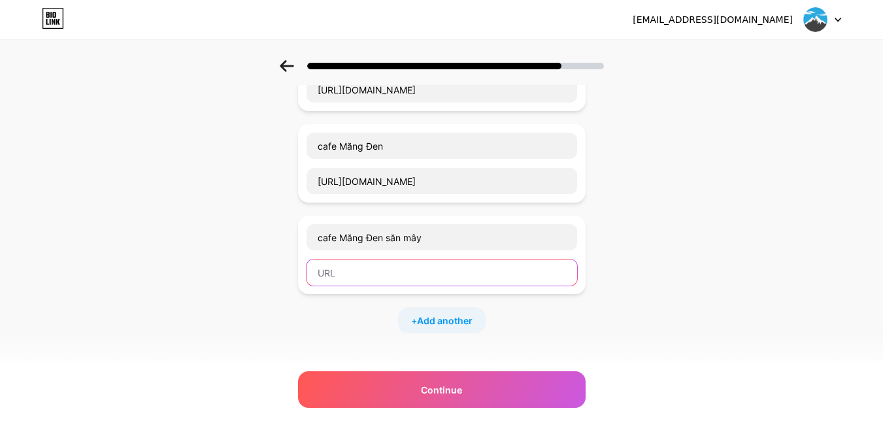
click at [443, 274] on input "text" at bounding box center [442, 273] width 271 height 26
paste input "https://mangdentravel.vn/cafe-san-may-mang-den/"
type input "https://mangdentravel.vn/cafe-san-may-mang-den/"
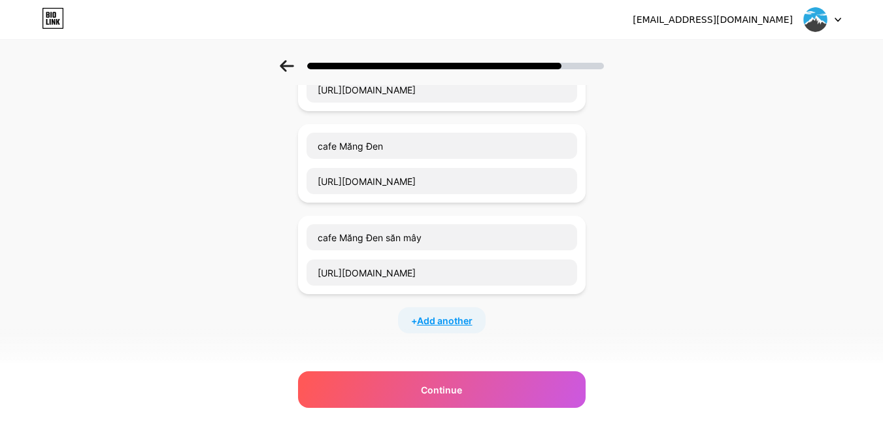
click at [435, 323] on span "Add another" at bounding box center [445, 321] width 56 height 14
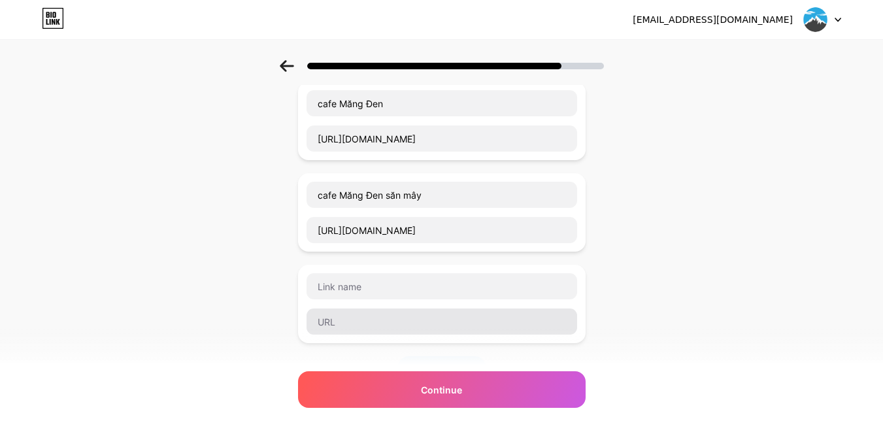
scroll to position [1111, 0]
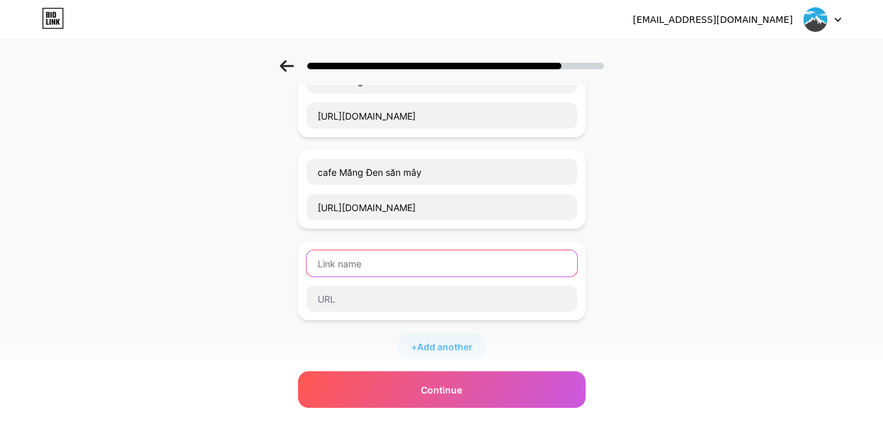
click at [407, 271] on input "text" at bounding box center [442, 263] width 271 height 26
paste input "homestay Măng Đen"
type input "homestay Măng Đen"
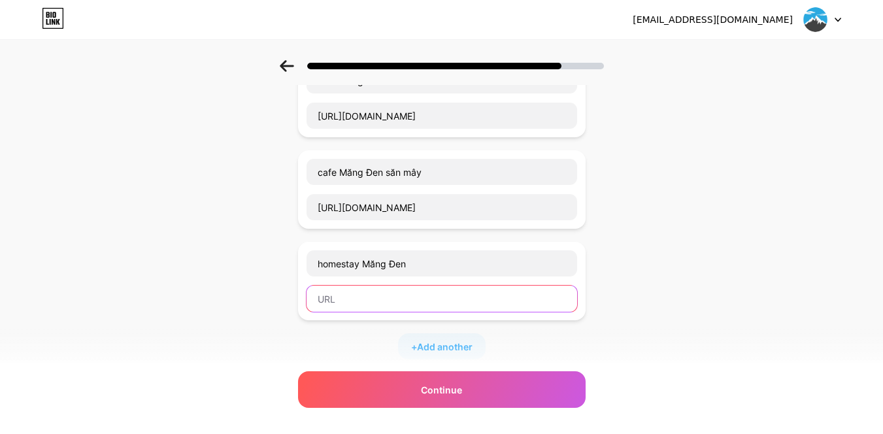
click at [450, 301] on input "text" at bounding box center [442, 299] width 271 height 26
paste input "https://mangdentravel.vn/top-homestay-dep-mang-den/"
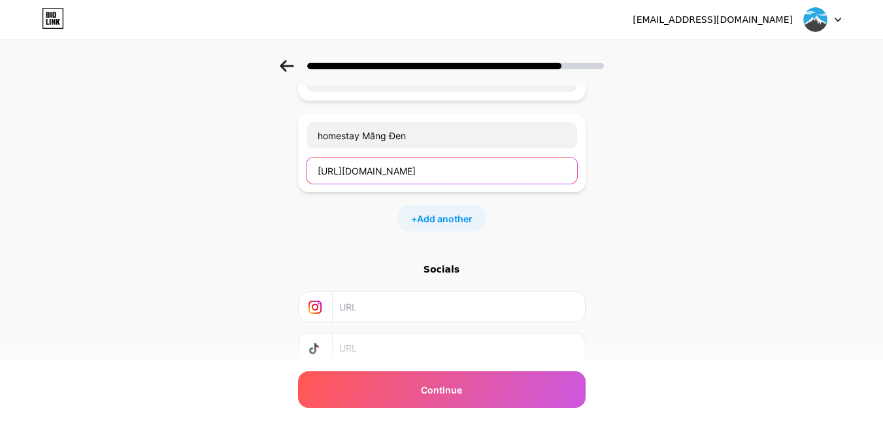
scroll to position [1242, 0]
type input "https://mangdentravel.vn/top-homestay-dep-mang-den/"
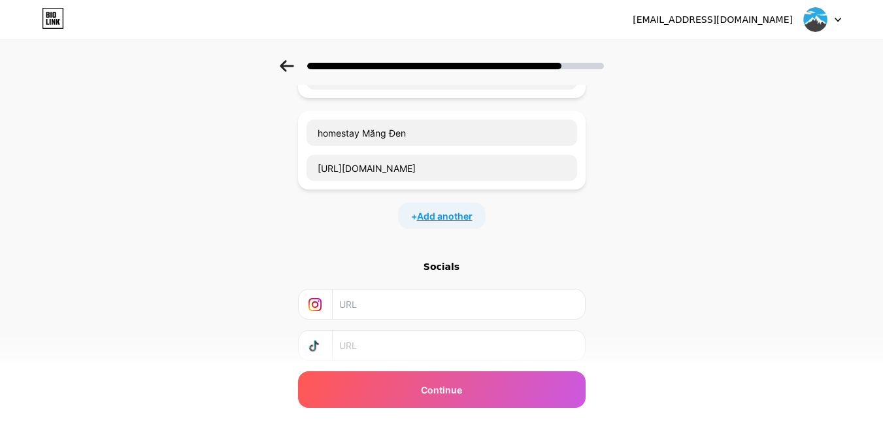
click at [441, 219] on span "Add another" at bounding box center [445, 216] width 56 height 14
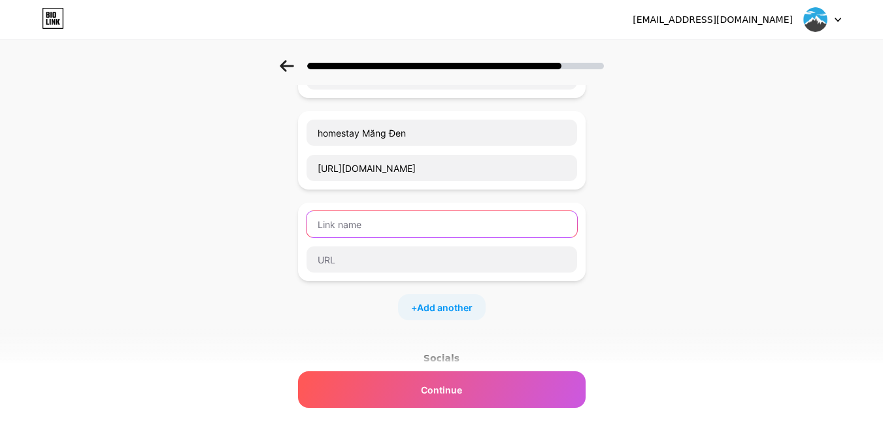
click at [398, 218] on input "text" at bounding box center [442, 224] width 271 height 26
paste input "homestay măng đen săn mây"
type input "homestay măng đen săn mây"
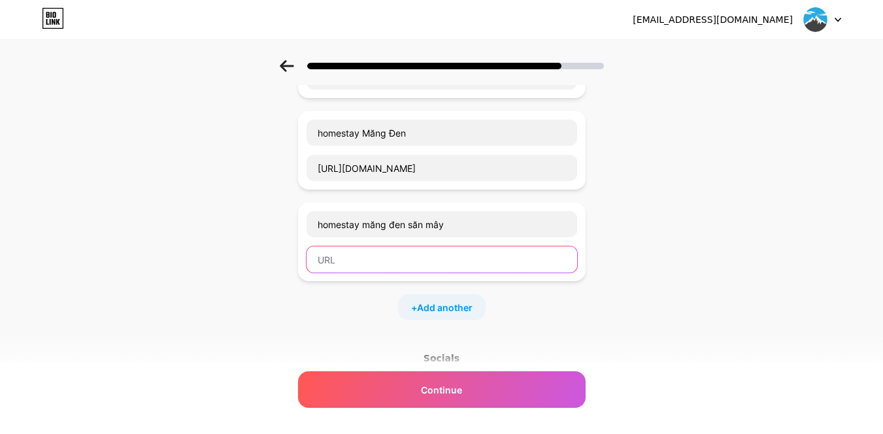
click at [470, 263] on input "text" at bounding box center [442, 259] width 271 height 26
paste input "https://mangdentravel.vn/homestay-mang-den-san-may/"
type input "https://mangdentravel.vn/homestay-mang-den-san-may/"
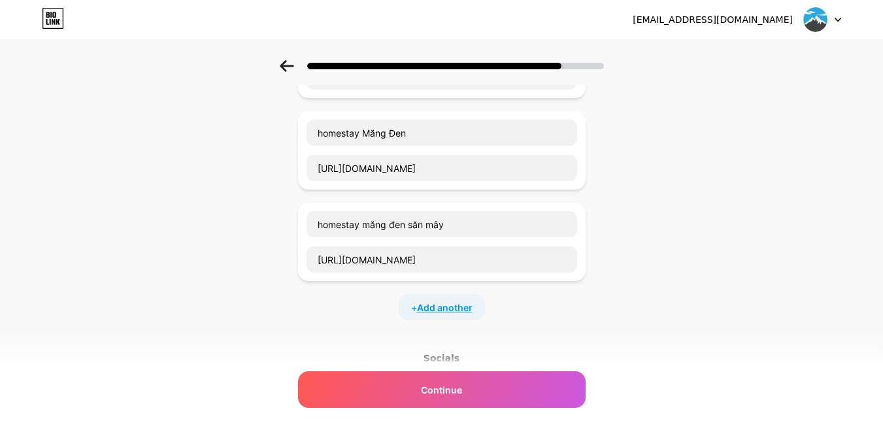
click at [445, 306] on span "Add another" at bounding box center [445, 308] width 56 height 14
click at [405, 308] on input "text" at bounding box center [442, 316] width 271 height 26
paste input "khách sạn Măng Đen"
type input "khách sạn Măng Đen"
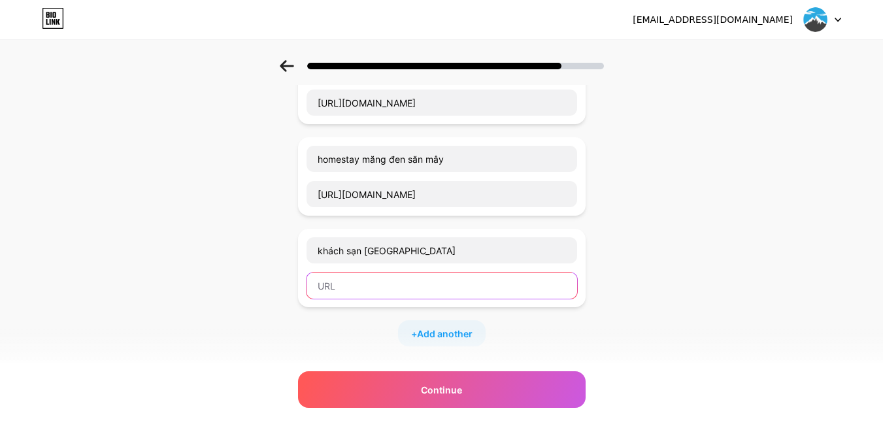
click at [467, 288] on input "text" at bounding box center [442, 286] width 271 height 26
paste input "https://mangdentravel.vn/khach-san-tai-mang-den/"
type input "https://mangdentravel.vn/khach-san-tai-mang-den/"
click at [448, 335] on span "Add another" at bounding box center [445, 334] width 56 height 14
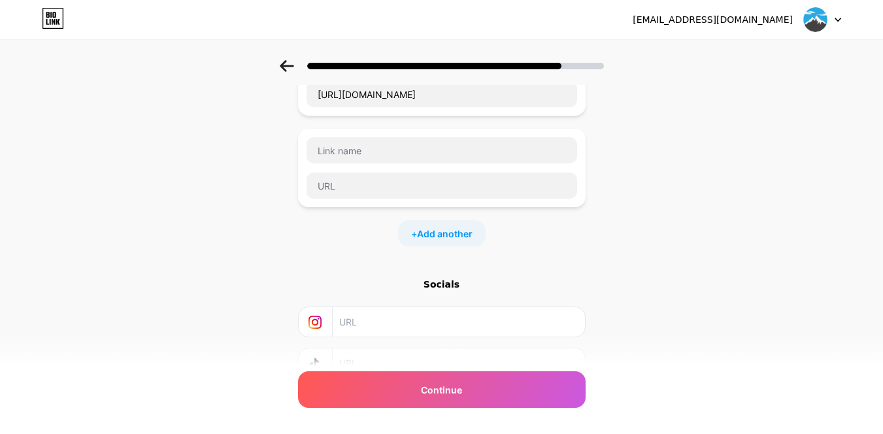
scroll to position [1503, 0]
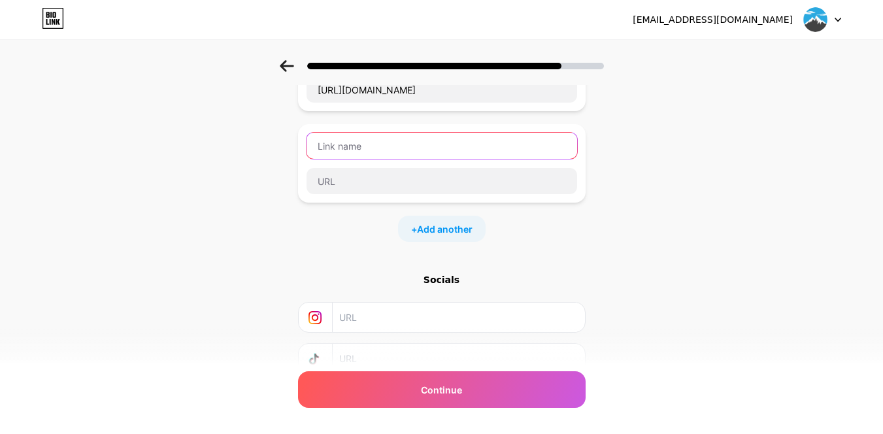
click at [404, 146] on input "text" at bounding box center [442, 146] width 271 height 26
paste input "Tour Măng Đen 3 ngày 2 đêm"
type input "Tour Măng Đen 3 ngày 2 đêm"
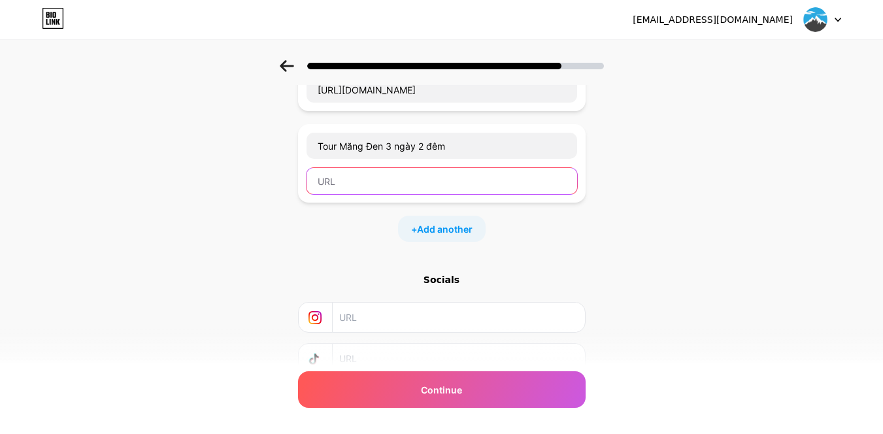
click at [431, 177] on input "text" at bounding box center [442, 181] width 271 height 26
paste input "https://mangdentravel.vn/tour-mang-den-3-ngay-2-dem/"
type input "https://mangdentravel.vn/tour-mang-den-3-ngay-2-dem/"
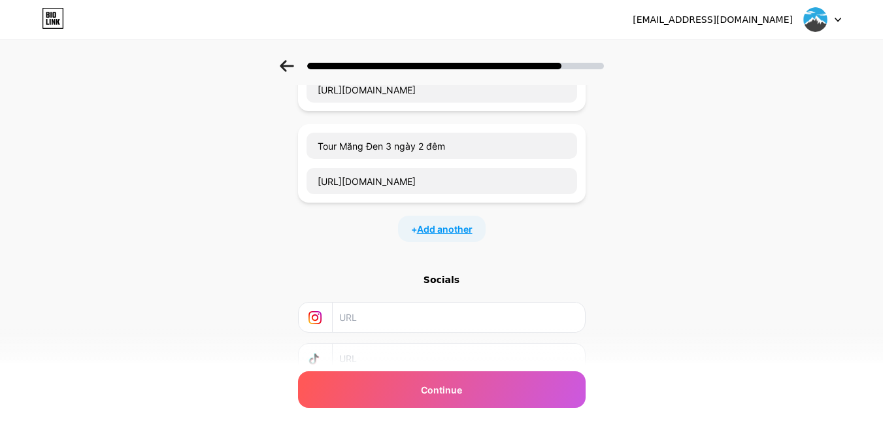
scroll to position [0, 0]
click at [439, 229] on span "Add another" at bounding box center [445, 229] width 56 height 14
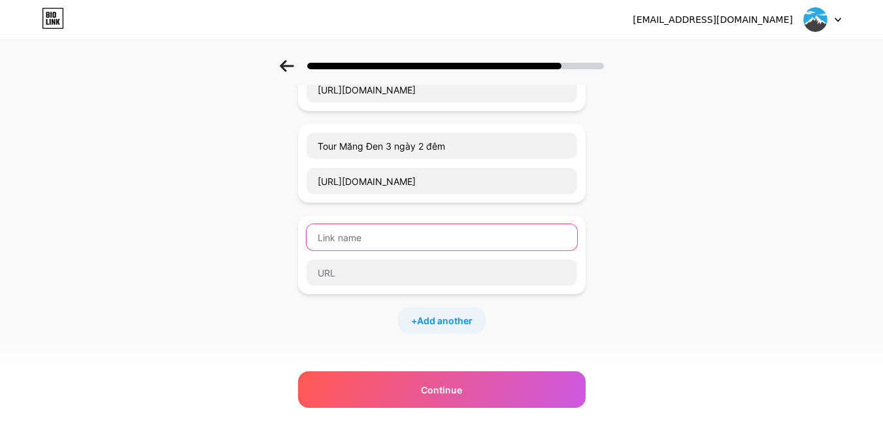
click at [399, 239] on input "text" at bounding box center [442, 237] width 271 height 26
paste input "Tour Măng Đen 2 ngày 1 đêm"
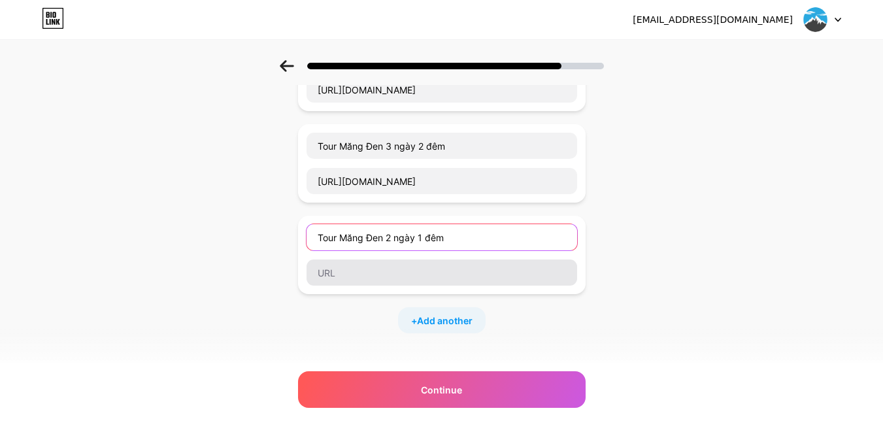
type input "Tour Măng Đen 2 ngày 1 đêm"
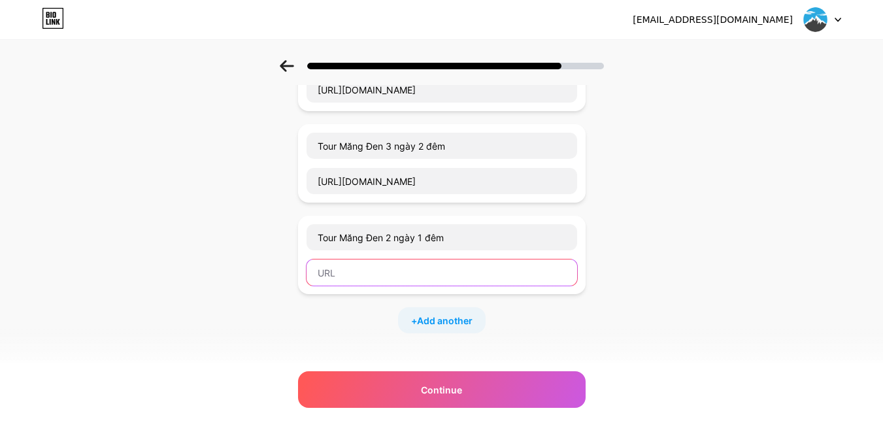
click at [434, 279] on input "text" at bounding box center [442, 273] width 271 height 26
paste input "https://mangdentravel.vn/tour-mang-den-2-ngay-1-dem/"
type input "https://mangdentravel.vn/tour-mang-den-2-ngay-1-dem/"
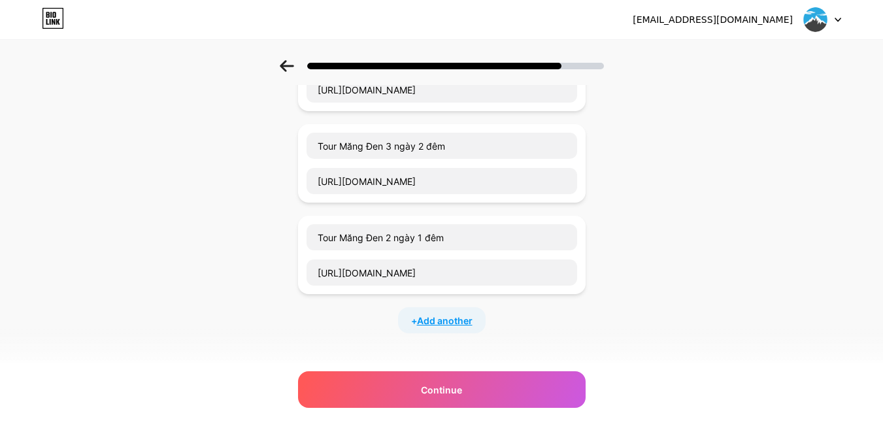
click at [450, 315] on span "Add another" at bounding box center [445, 321] width 56 height 14
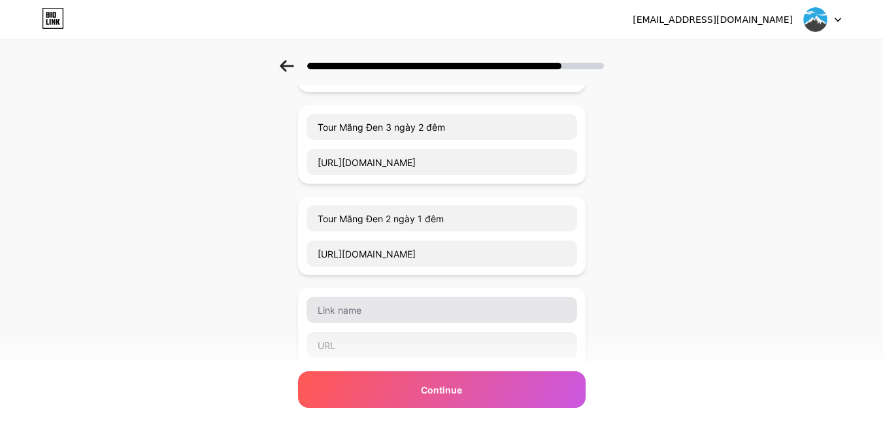
scroll to position [1700, 0]
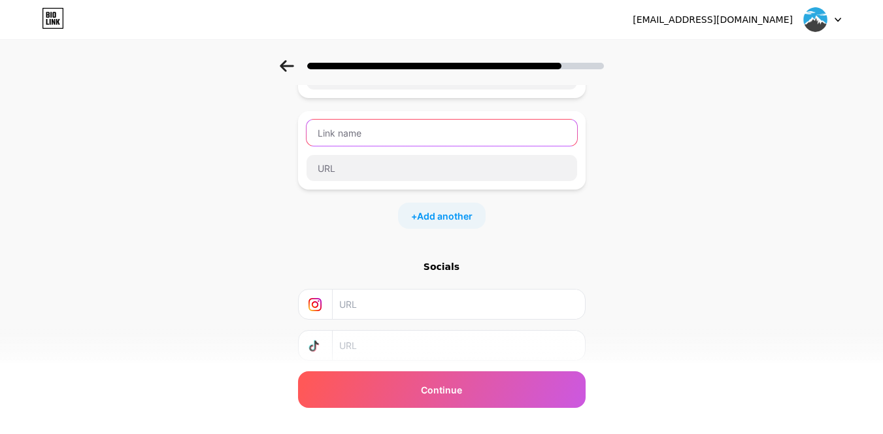
click at [369, 133] on input "text" at bounding box center [442, 133] width 271 height 26
paste input "Tour Măng Đen trong ngày"
type input "Tour Măng Đen trong ngày"
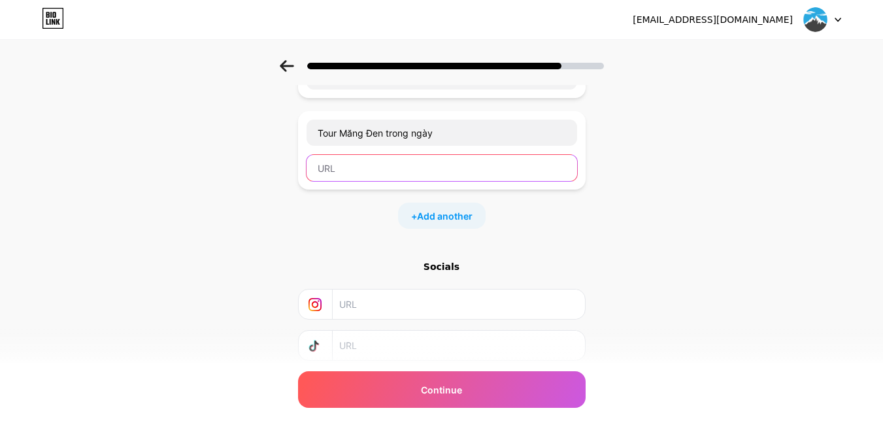
click at [388, 169] on input "text" at bounding box center [442, 168] width 271 height 26
paste input "https://mangdentravel.vn/tour-mang-den-trong-ngay/"
type input "https://mangdentravel.vn/tour-mang-den-trong-ngay/"
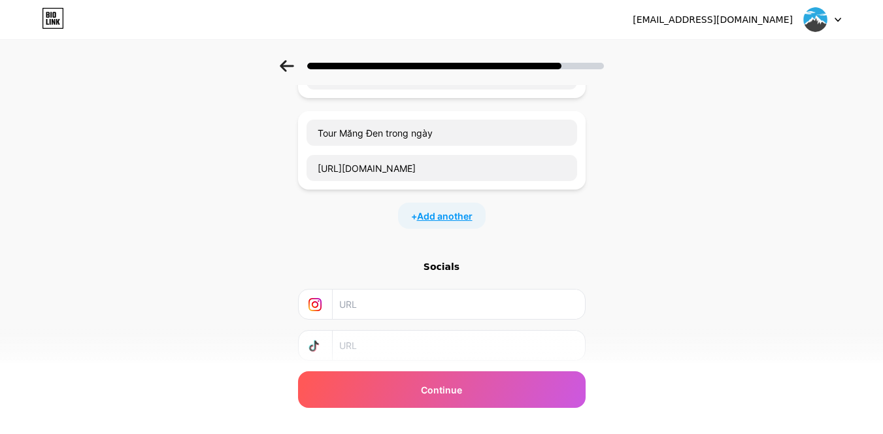
click at [446, 220] on span "Add another" at bounding box center [445, 216] width 56 height 14
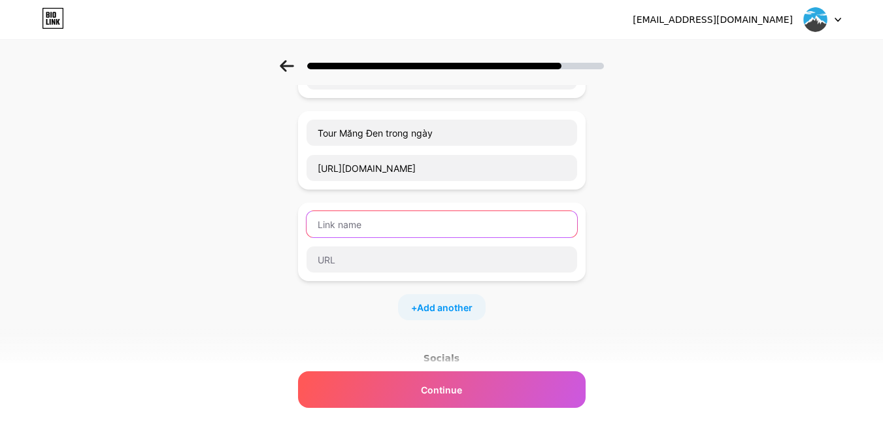
click at [396, 214] on input "text" at bounding box center [442, 224] width 271 height 26
paste input "Măng Đen Sài gòn"
type input "Măng Đen Sài gòn"
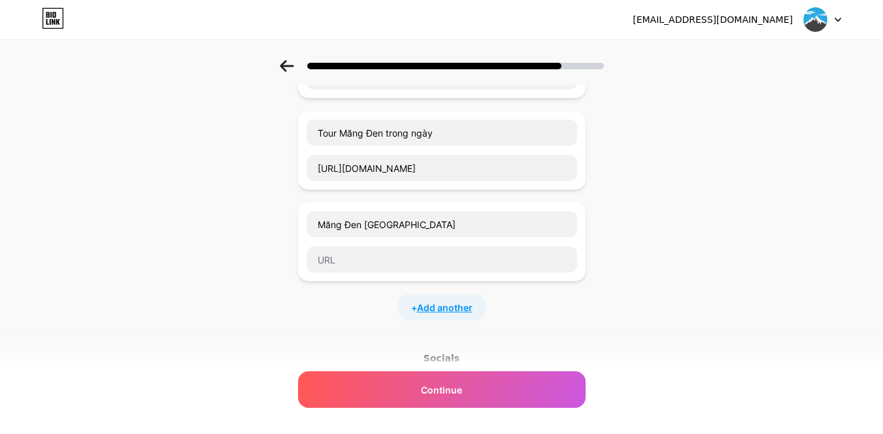
click at [435, 304] on span "Add another" at bounding box center [445, 308] width 56 height 14
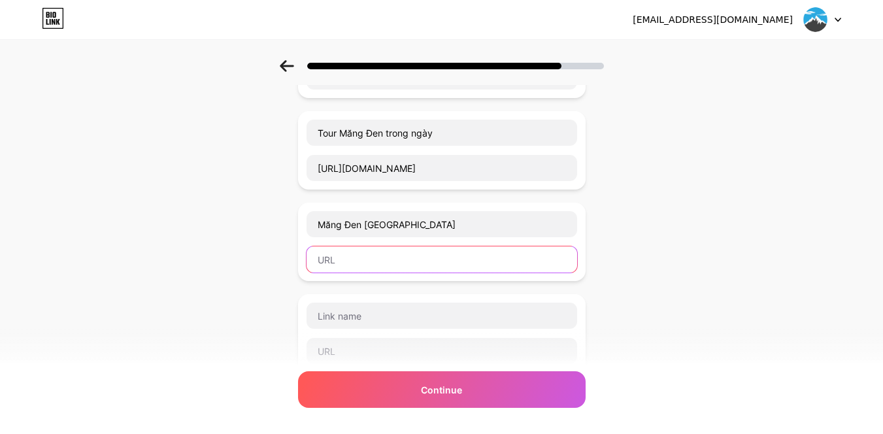
click at [417, 262] on input "text" at bounding box center [442, 259] width 271 height 26
paste input "https://mangdentravel.vn/du-lich-mang-den-sai-gon/"
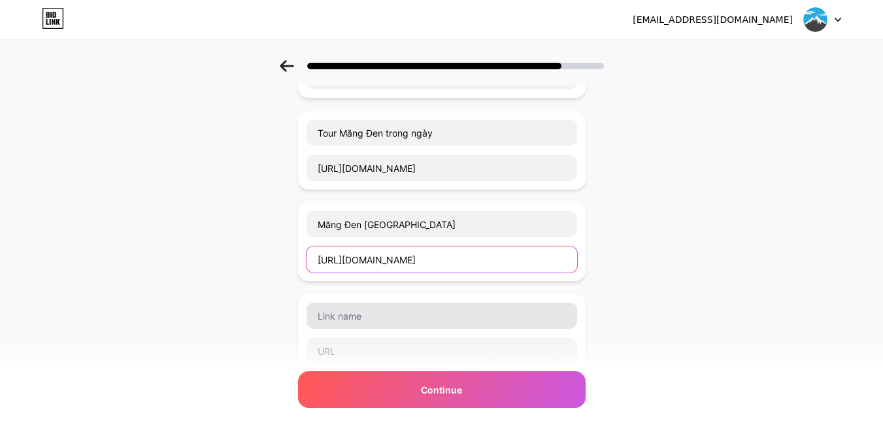
type input "https://mangdentravel.vn/du-lich-mang-den-sai-gon/"
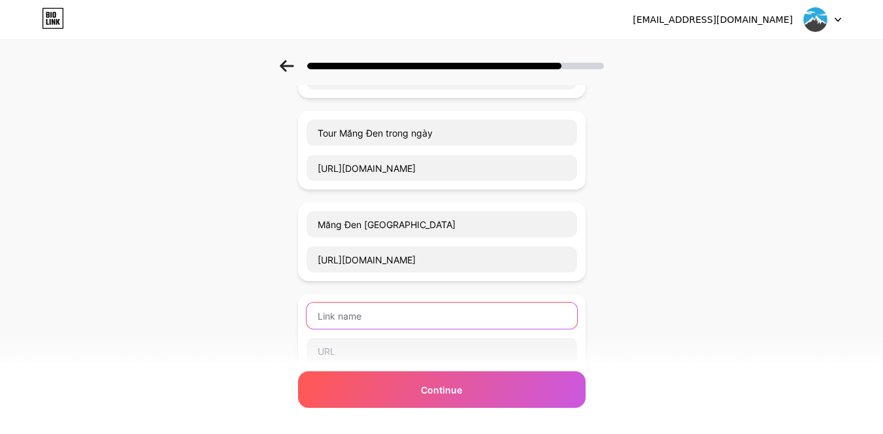
click at [412, 315] on input "text" at bounding box center [442, 316] width 271 height 26
paste input "Đà Nẵng Măng Đen"
type input "Đà Nẵng Măng Đen"
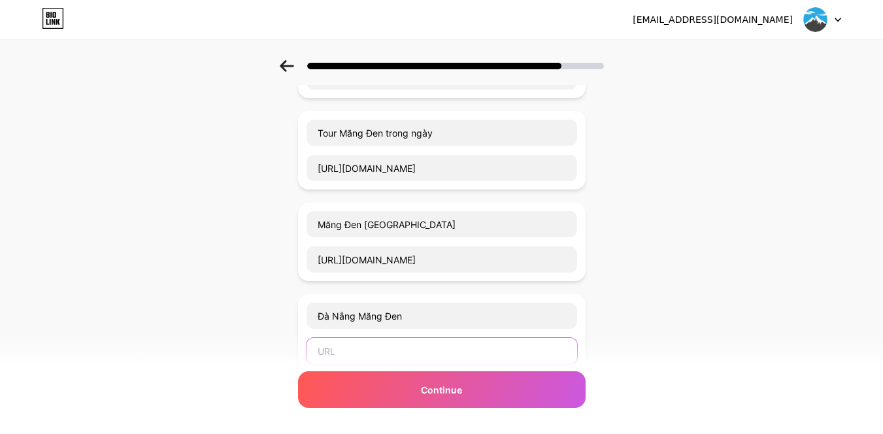
click at [416, 343] on input "text" at bounding box center [442, 351] width 271 height 26
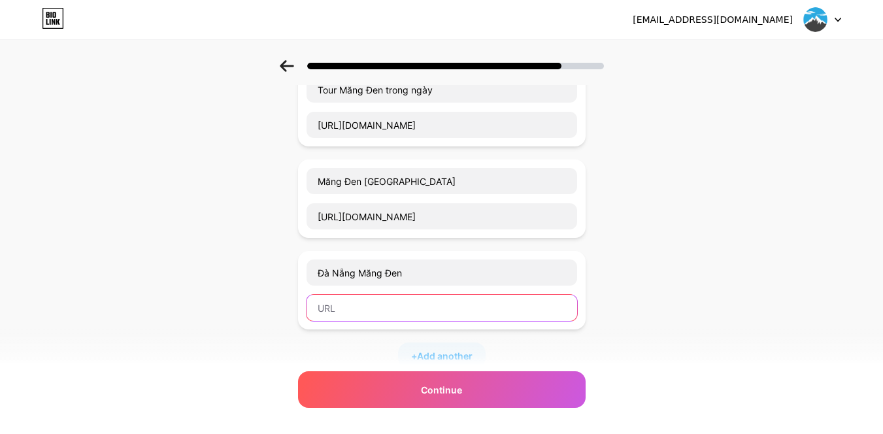
scroll to position [1765, 0]
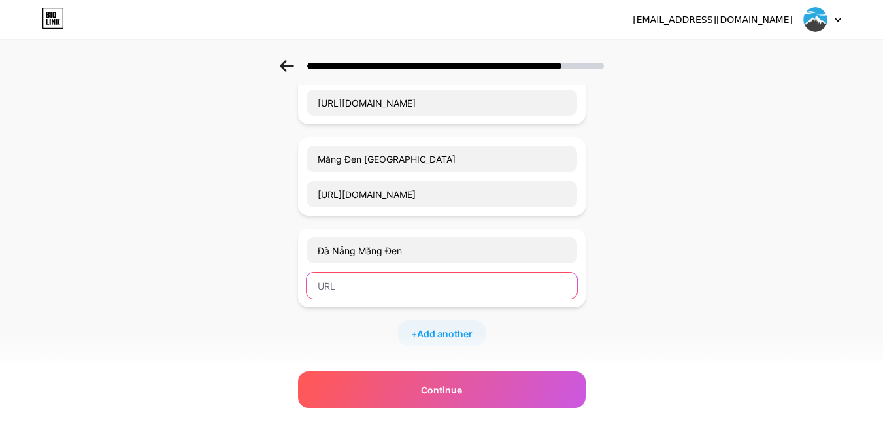
paste input "https://mangdentravel.vn/hanh-trinh-da-nang-mang-den/"
type input "https://mangdentravel.vn/hanh-trinh-da-nang-mang-den/"
click at [430, 324] on div "+ Add another" at bounding box center [442, 333] width 88 height 26
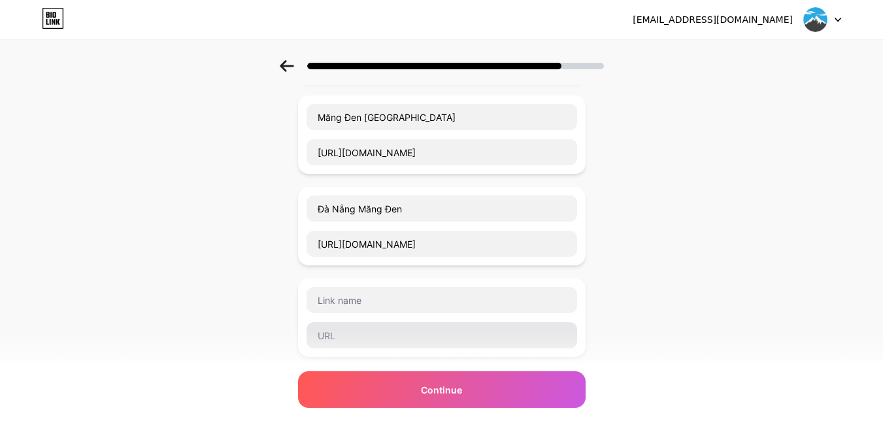
scroll to position [1830, 0]
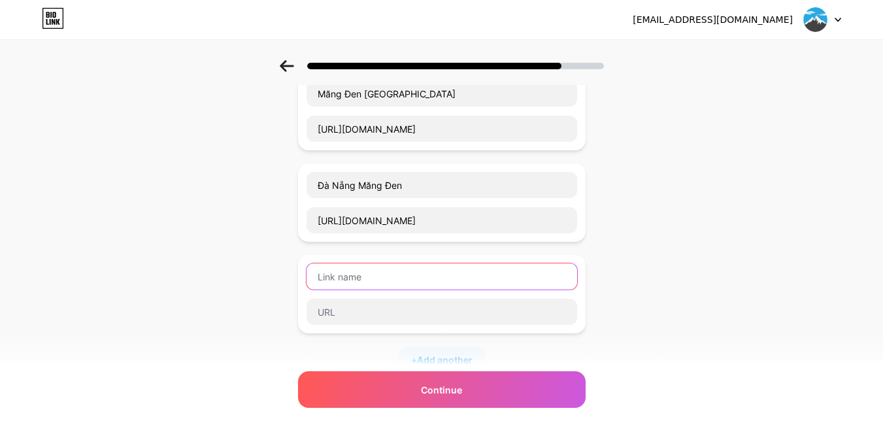
click at [372, 275] on input "text" at bounding box center [442, 276] width 271 height 26
paste input "Hà Nội Măng Đen"
type input "Hà Nội Măng Đen"
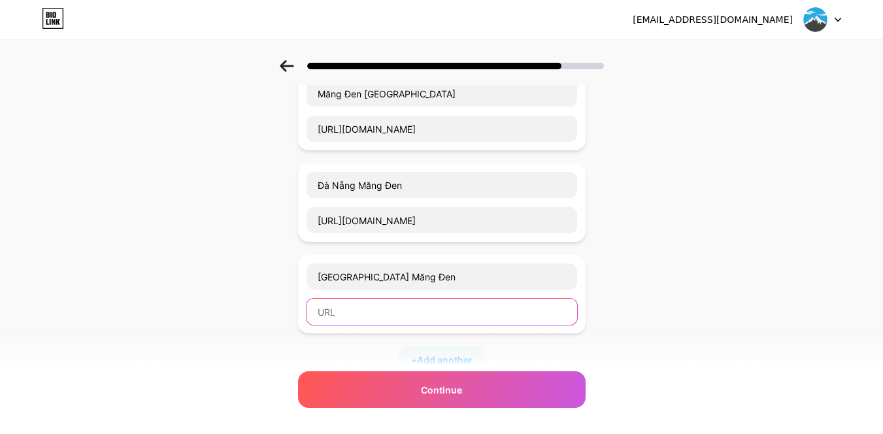
click at [395, 312] on input "text" at bounding box center [442, 312] width 271 height 26
paste input "https://mangdentravel.vn/di-chuyen-ha-noi-mang-den/"
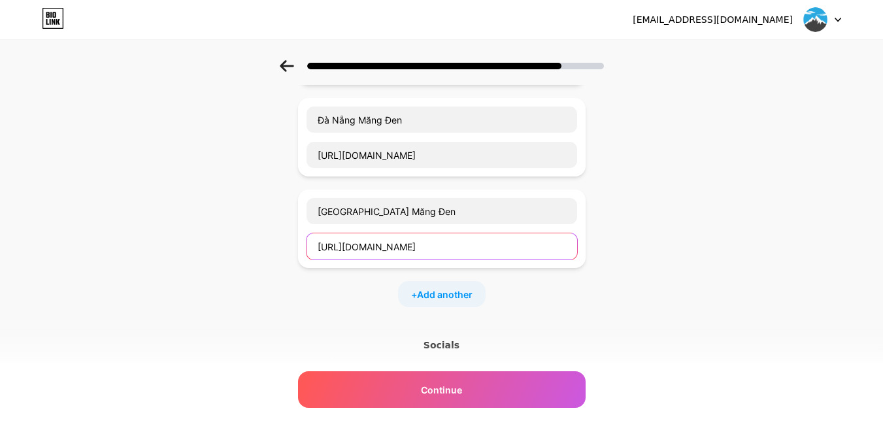
type input "https://mangdentravel.vn/di-chuyen-ha-noi-mang-den/"
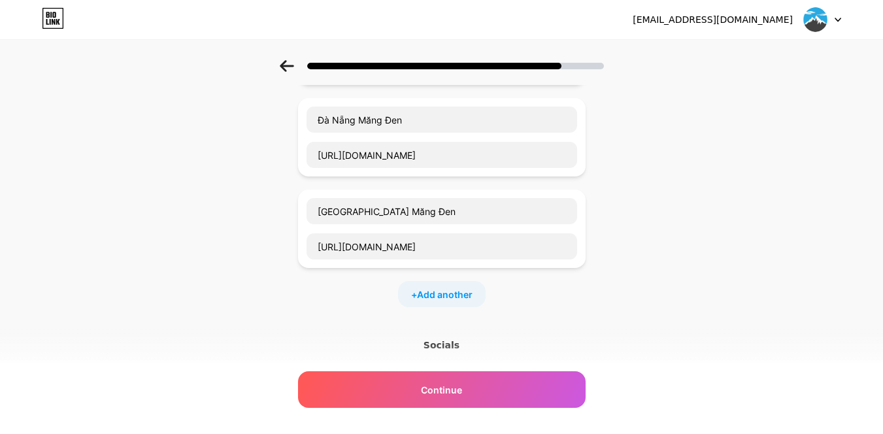
click at [447, 282] on div "+ Add another" at bounding box center [442, 294] width 88 height 26
click at [388, 301] on input "text" at bounding box center [442, 303] width 271 height 26
paste input "Xe đi Măng Đen"
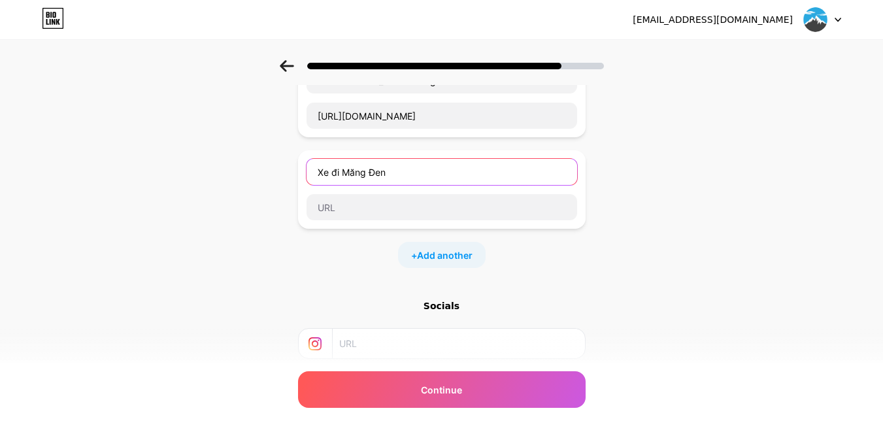
type input "Xe đi Măng Đen"
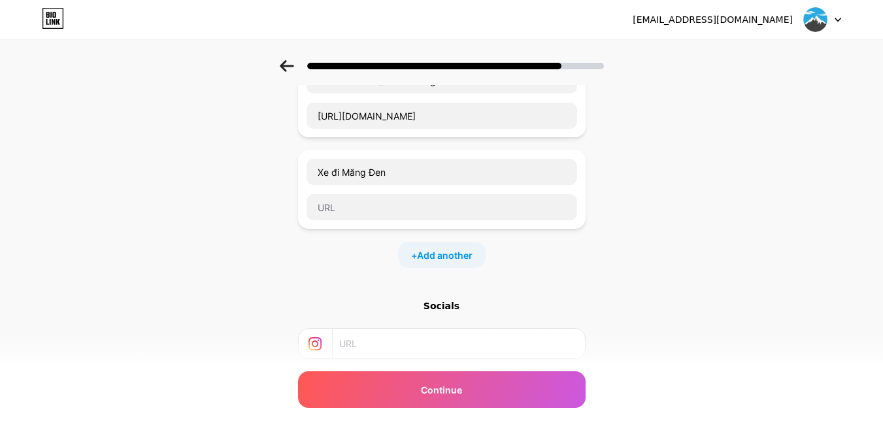
click at [420, 224] on div "Xe đi Măng Đen" at bounding box center [442, 189] width 288 height 78
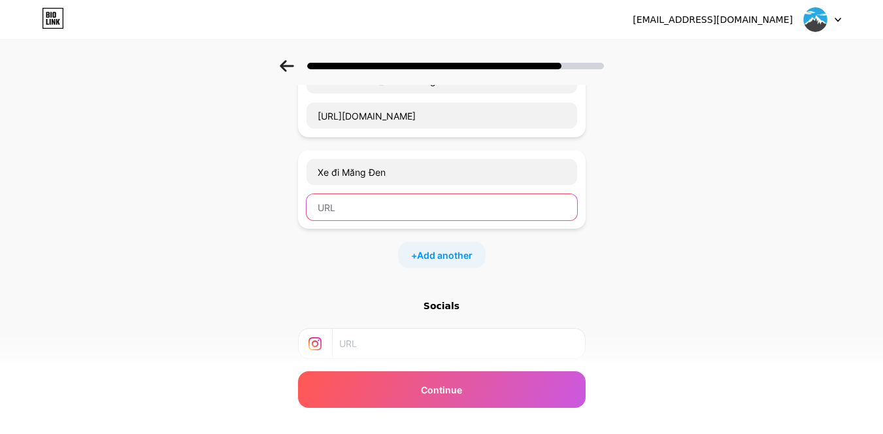
click at [421, 209] on input "text" at bounding box center [442, 207] width 271 height 26
paste input "https://mangdentravel.vn/xe-di-mang-den/"
type input "https://mangdentravel.vn/xe-di-mang-den/"
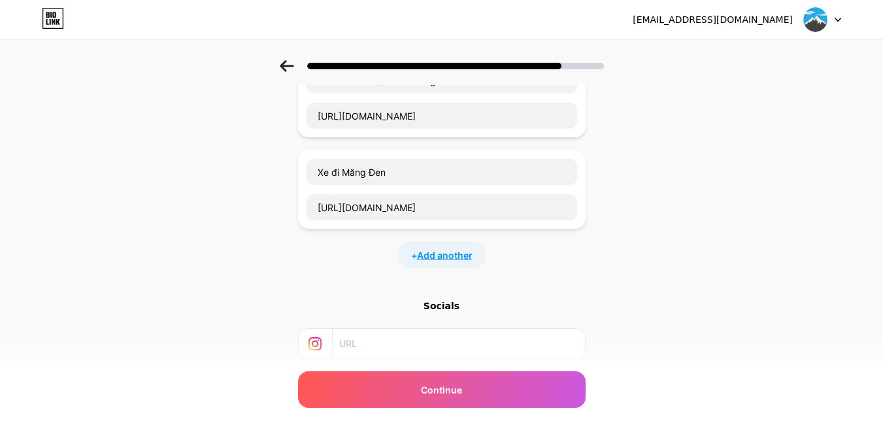
click at [442, 257] on span "Add another" at bounding box center [445, 255] width 56 height 14
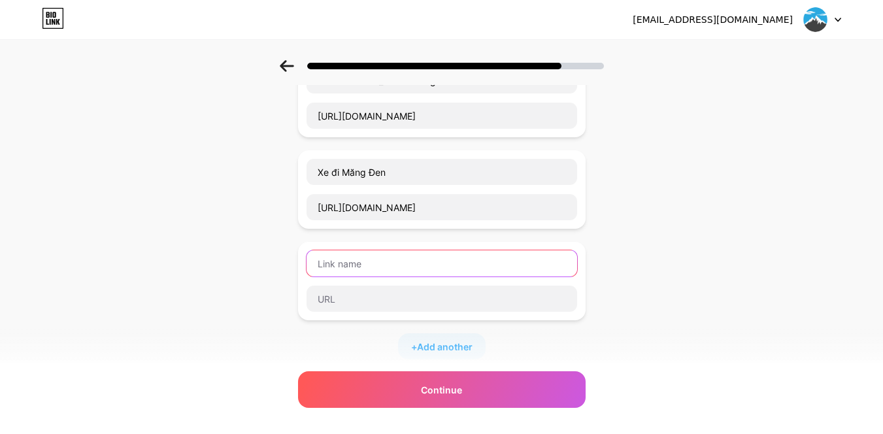
click at [403, 269] on input "text" at bounding box center [442, 263] width 271 height 26
paste input "xe đi từ sân bay Pleiku về Măng Đen"
type input "xe đi từ sân bay Pleiku về Măng Đen"
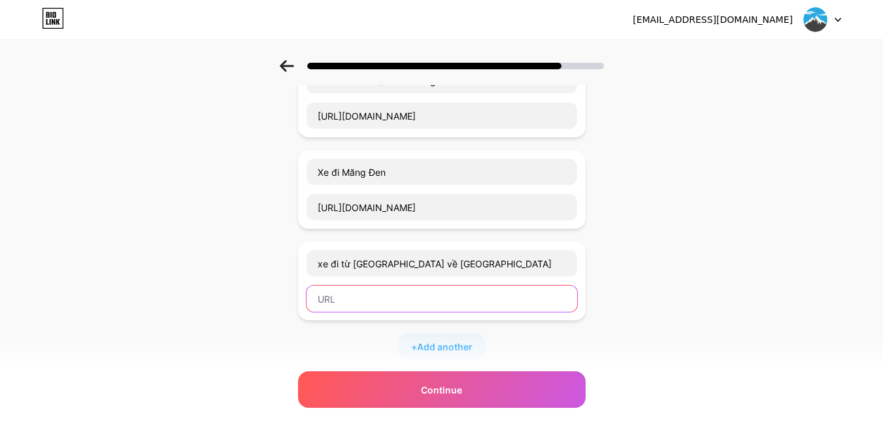
click at [390, 301] on input "text" at bounding box center [442, 299] width 271 height 26
paste input "https://mangdentravel.vn/xe-di-tu-san-bay-pleiku-ve-mang-den/"
type input "https://mangdentravel.vn/xe-di-tu-san-bay-pleiku-ve-mang-den/"
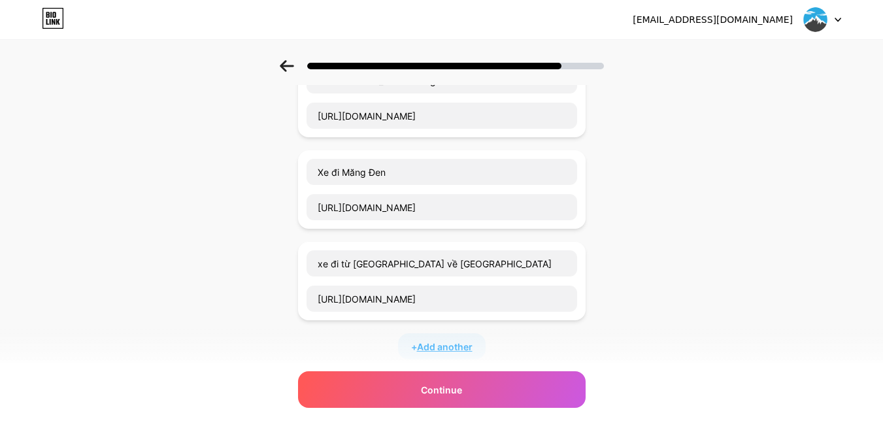
scroll to position [0, 0]
click at [446, 345] on span "Add another" at bounding box center [445, 347] width 56 height 14
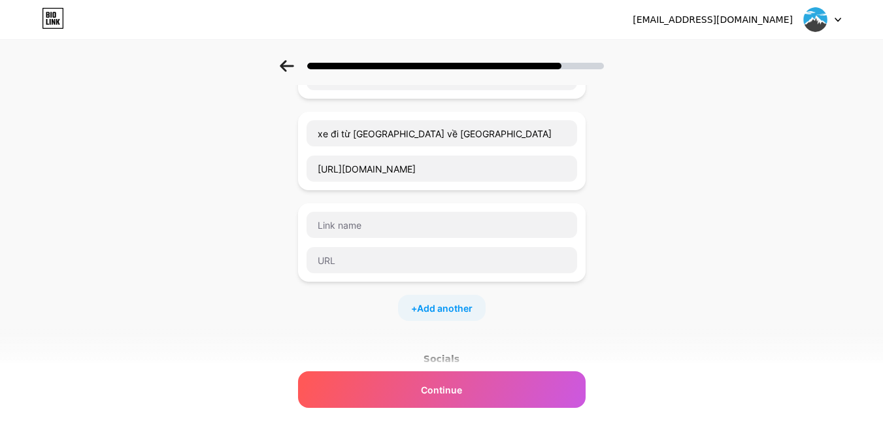
scroll to position [2157, 0]
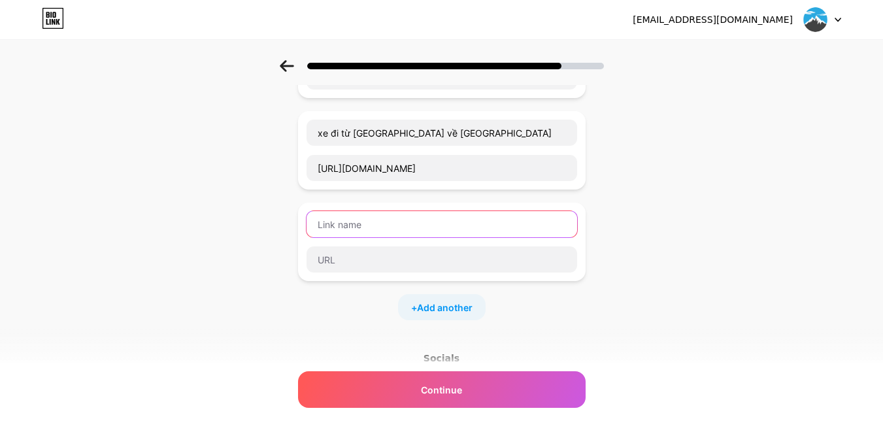
click at [377, 226] on input "text" at bounding box center [442, 224] width 271 height 26
paste input "Măng Đen mùa nào đẹp"
type input "Măng Đen mùa nào đẹp"
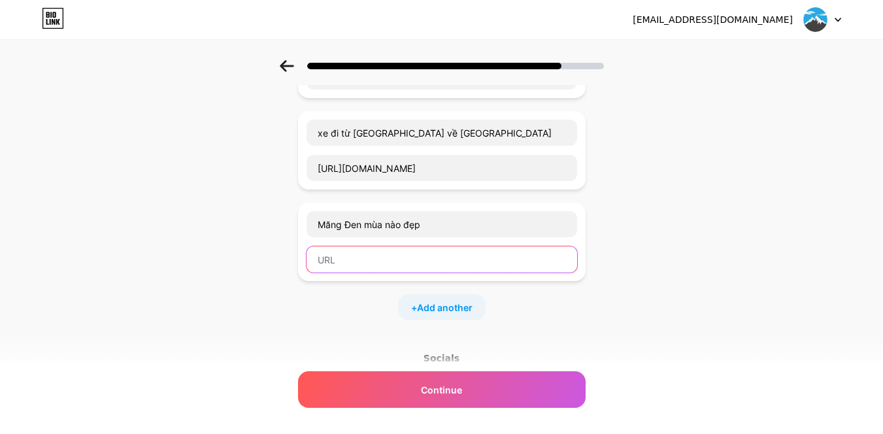
click at [412, 254] on input "text" at bounding box center [442, 259] width 271 height 26
paste input "https://mangdentravel.vn/di-mang-den-mua-nao-dep-nhat/"
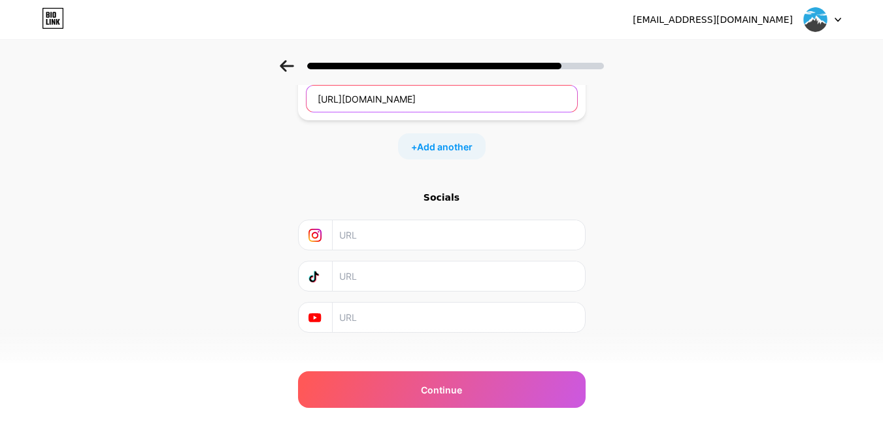
scroll to position [2334, 0]
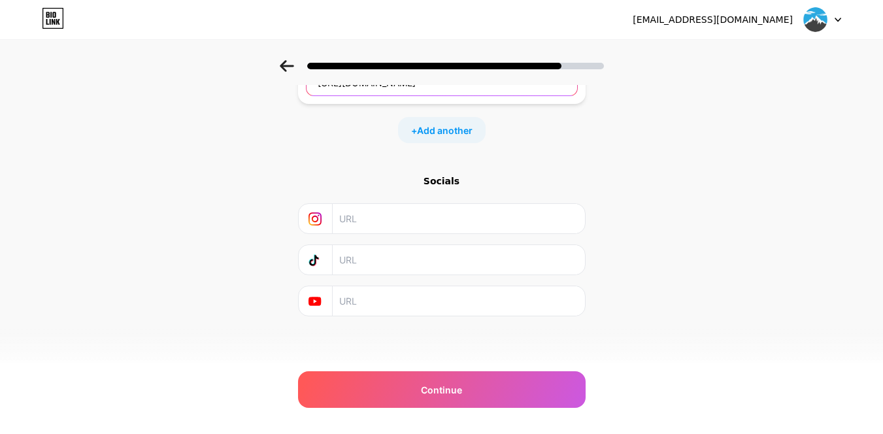
type input "https://mangdentravel.vn/di-mang-den-mua-nao-dep-nhat/"
click at [391, 265] on input "text" at bounding box center [457, 259] width 237 height 29
paste input "https://www.tiktok.com/@mangdentravel"
type input "https://www.tiktok.com/@mangdentravel"
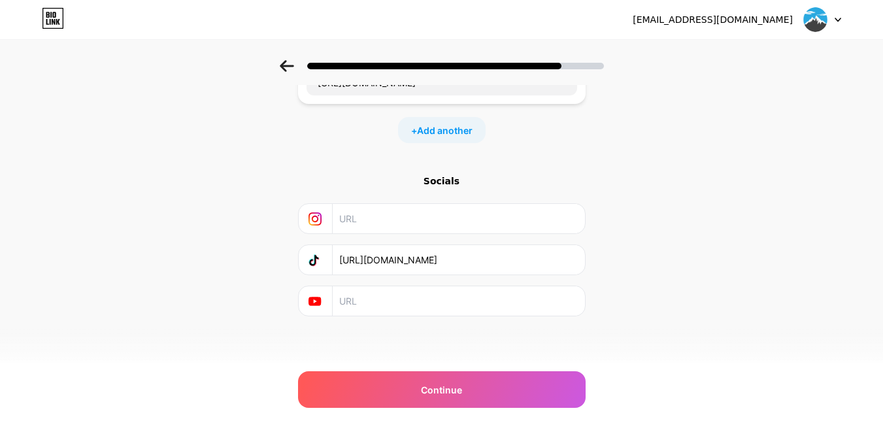
click at [439, 301] on input "text" at bounding box center [457, 300] width 237 height 29
paste input "https://www.youtube.com/@mangdentravelvn"
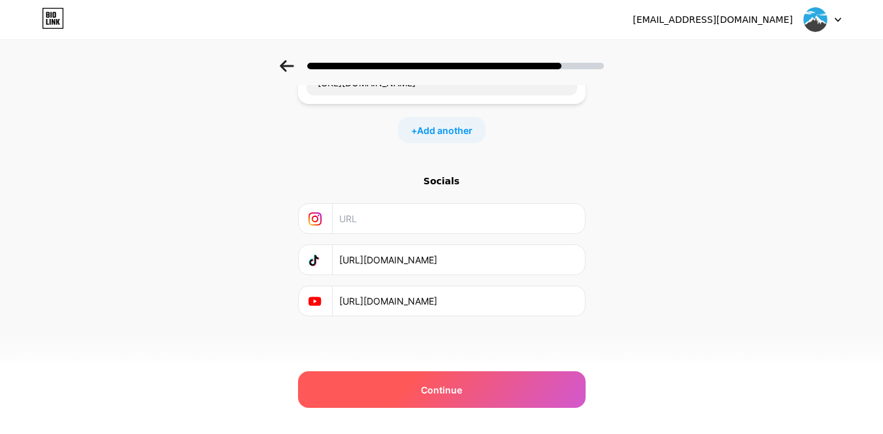
type input "https://www.youtube.com/@mangdentravelvn"
click at [473, 392] on div "Continue" at bounding box center [442, 389] width 288 height 37
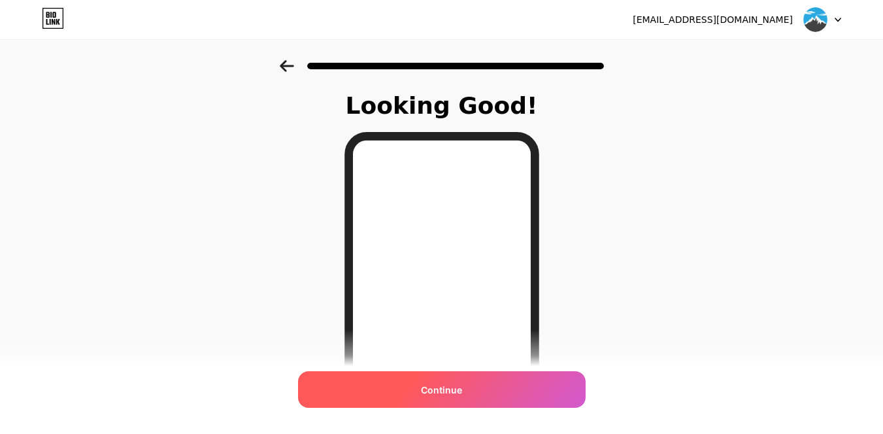
click at [450, 388] on span "Continue" at bounding box center [441, 390] width 41 height 14
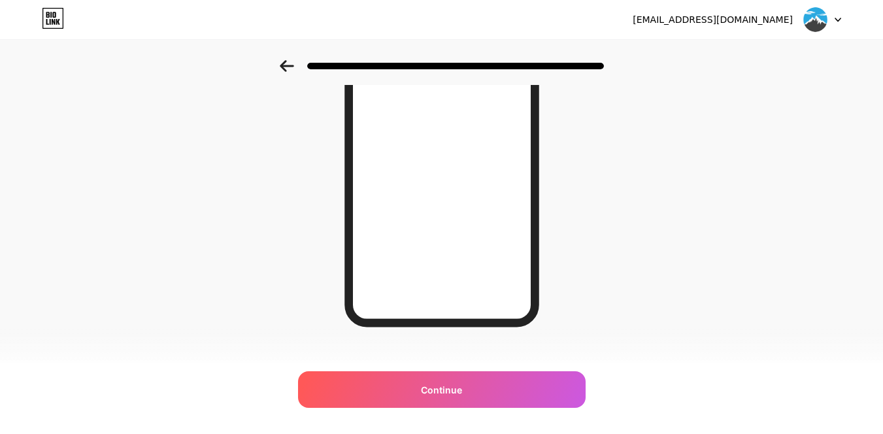
scroll to position [223, 0]
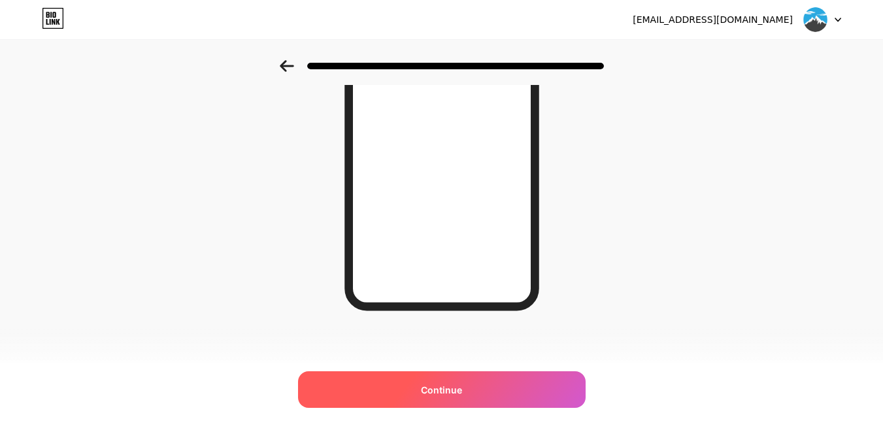
click at [437, 391] on span "Continue" at bounding box center [441, 390] width 41 height 14
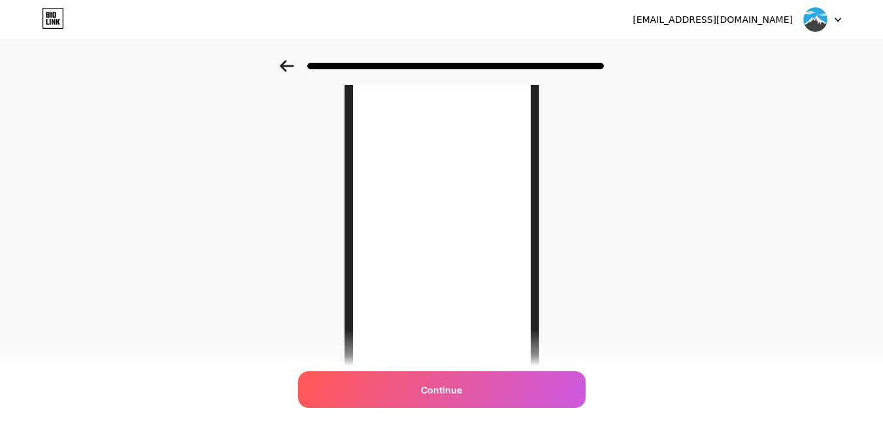
scroll to position [0, 0]
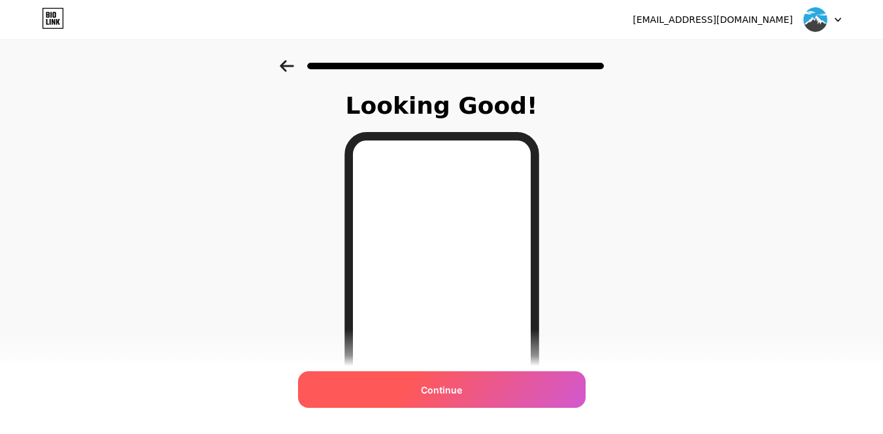
click at [456, 383] on span "Continue" at bounding box center [441, 390] width 41 height 14
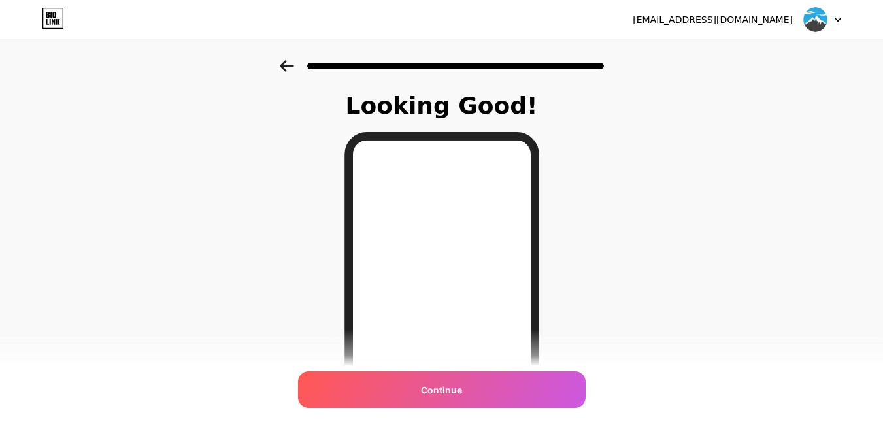
click at [47, 17] on icon at bounding box center [47, 15] width 3 height 6
click at [832, 20] on div at bounding box center [822, 20] width 38 height 24
click at [375, 29] on div "[EMAIL_ADDRESS][DOMAIN_NAME] Logout" at bounding box center [441, 20] width 883 height 24
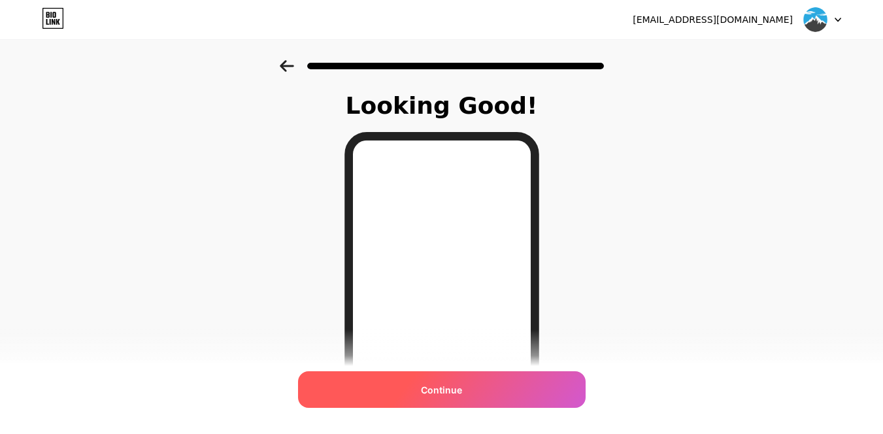
click at [447, 387] on span "Continue" at bounding box center [441, 390] width 41 height 14
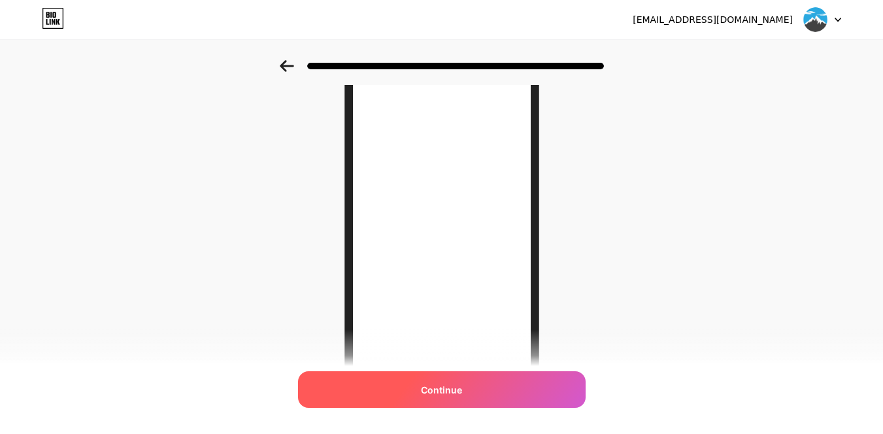
scroll to position [223, 0]
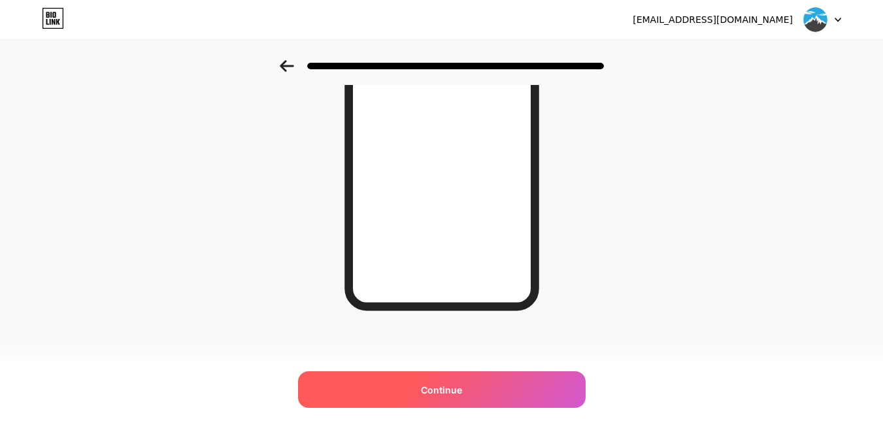
click at [451, 390] on span "Continue" at bounding box center [441, 390] width 41 height 14
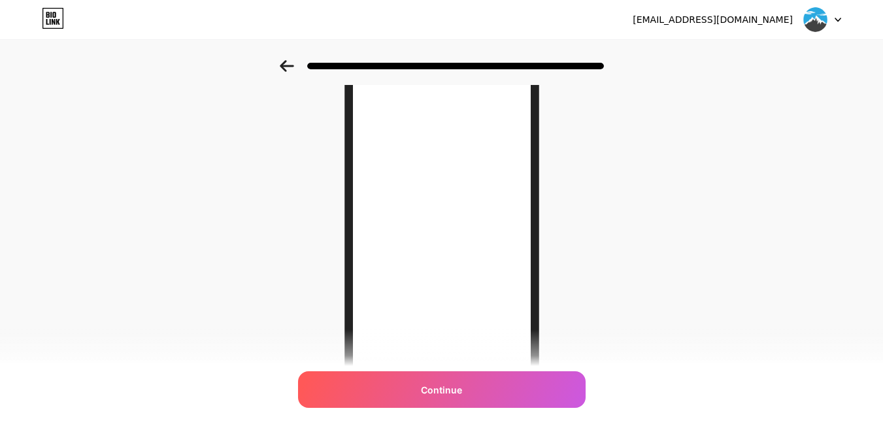
scroll to position [0, 0]
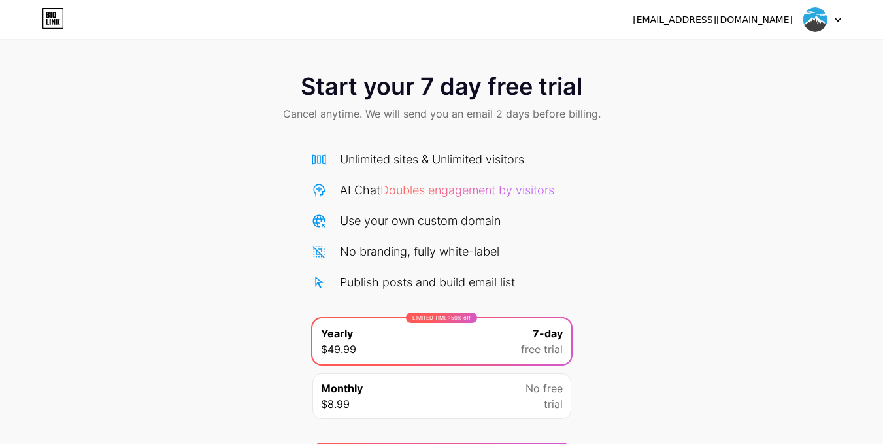
scroll to position [82, 0]
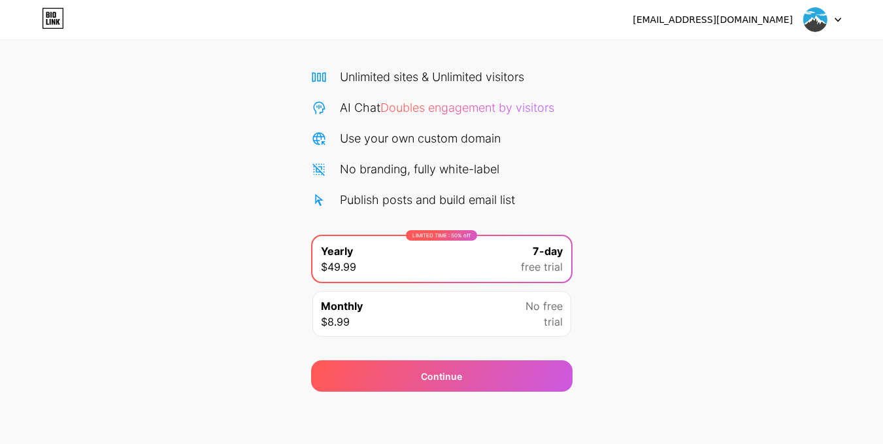
click at [484, 323] on div "Monthly $8.99 No free trial" at bounding box center [441, 314] width 259 height 46
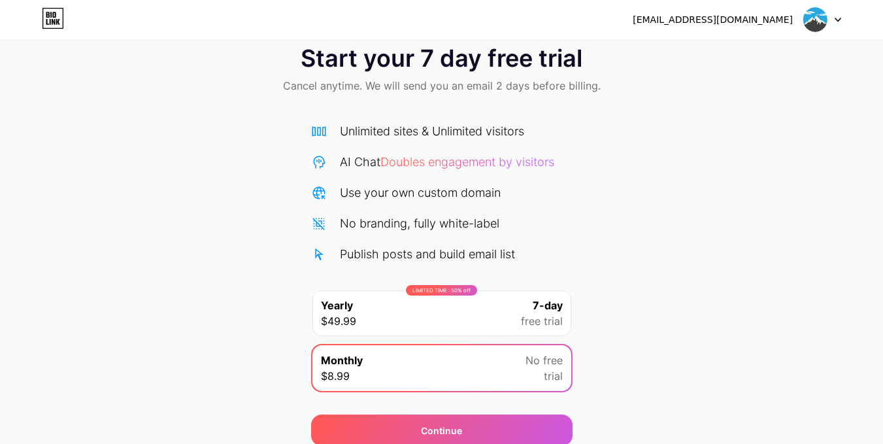
scroll to position [0, 0]
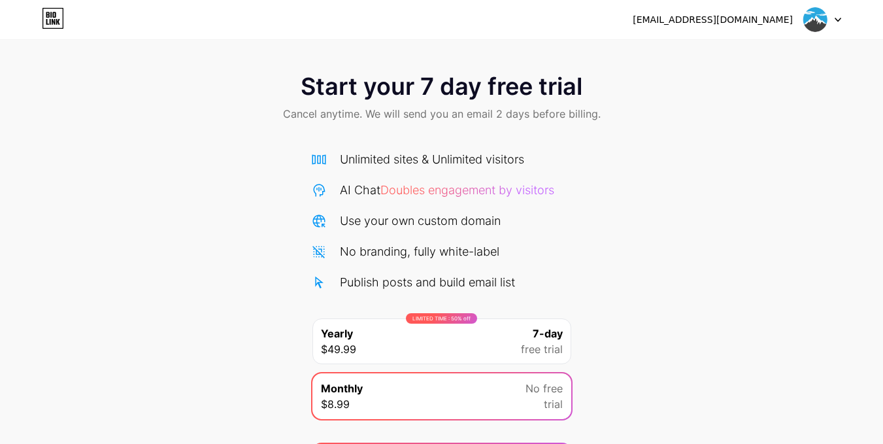
click at [50, 22] on icon at bounding box center [50, 22] width 1 height 6
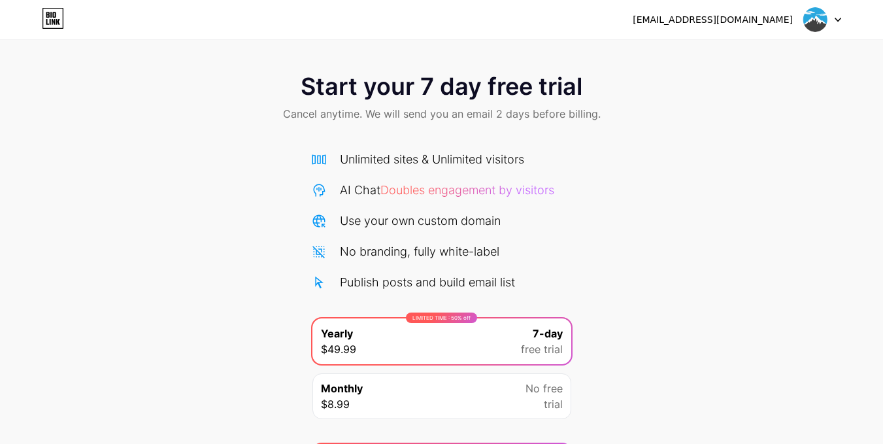
click at [841, 22] on div "[EMAIL_ADDRESS][DOMAIN_NAME] Logout" at bounding box center [441, 20] width 883 height 24
click at [836, 22] on div at bounding box center [822, 20] width 38 height 24
click at [672, 22] on div "[EMAIL_ADDRESS][DOMAIN_NAME]" at bounding box center [713, 20] width 160 height 14
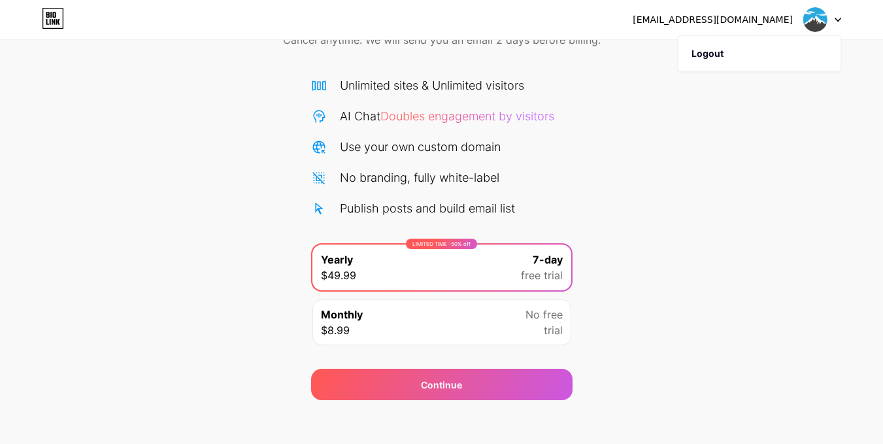
scroll to position [82, 0]
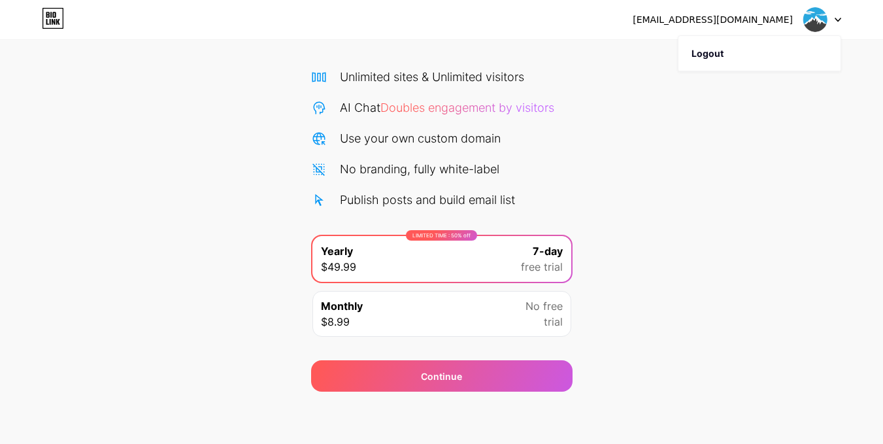
click at [424, 327] on div "Monthly $8.99 No free trial" at bounding box center [441, 314] width 259 height 46
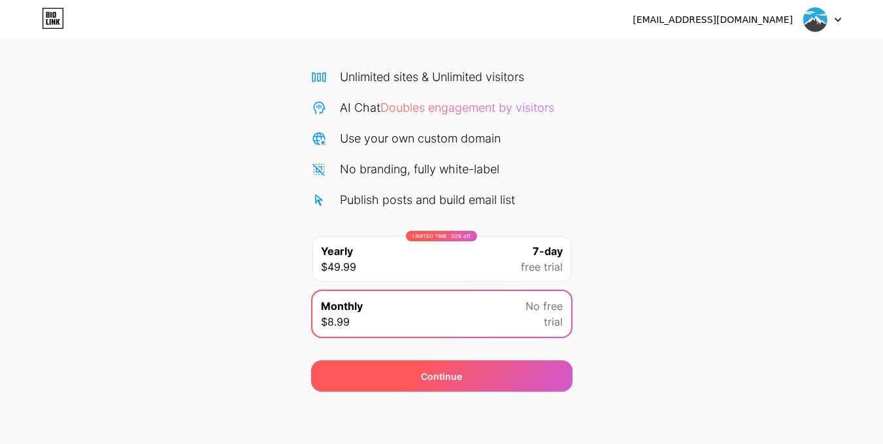
click at [439, 378] on span "Continue" at bounding box center [441, 376] width 41 height 14
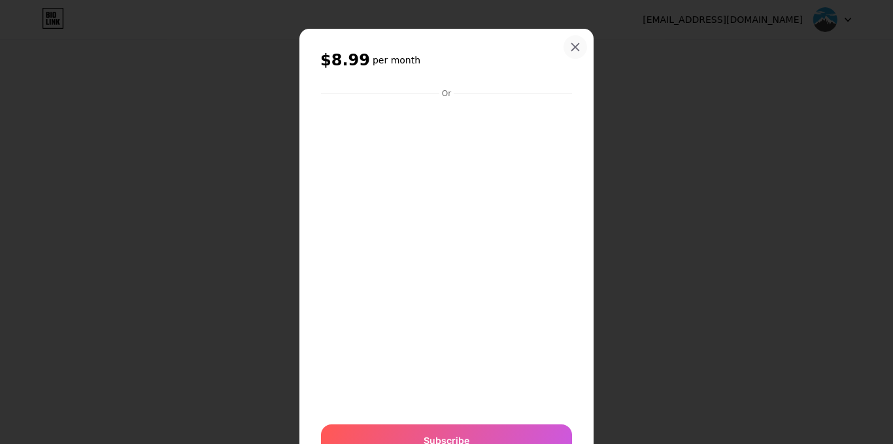
click at [575, 53] on div at bounding box center [575, 47] width 24 height 24
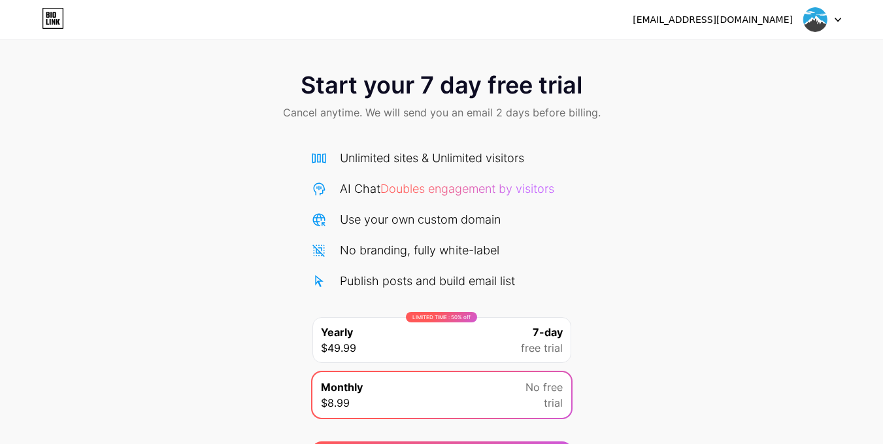
scroll to position [0, 0]
